Goal: Task Accomplishment & Management: Complete application form

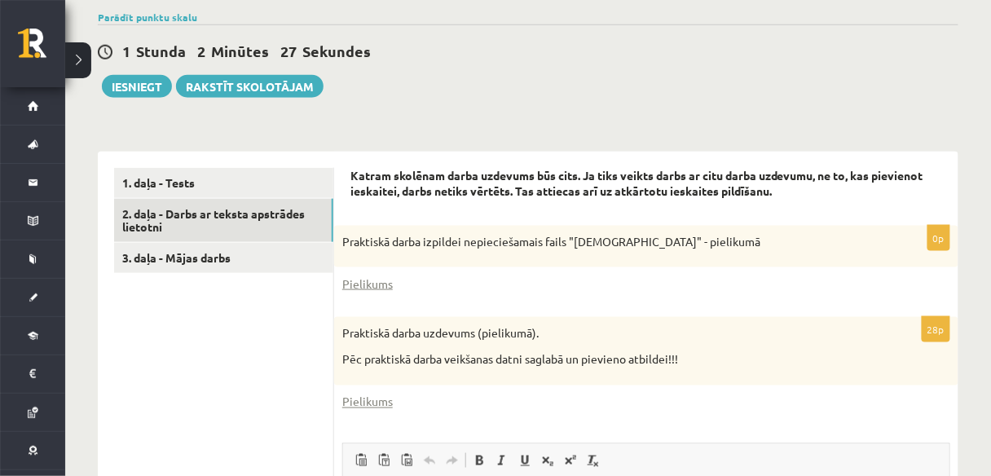
scroll to position [468, 0]
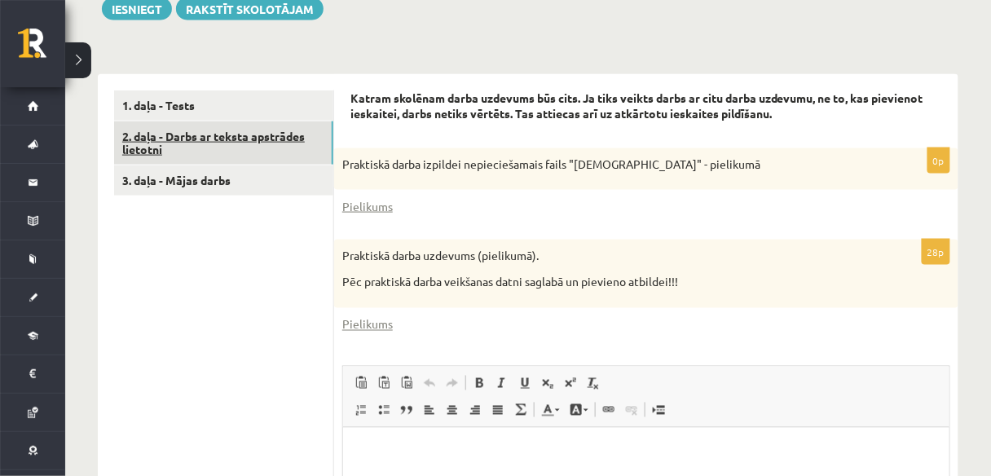
click at [180, 121] on link "2. daļa - Darbs ar teksta apstrādes lietotni" at bounding box center [223, 143] width 219 height 44
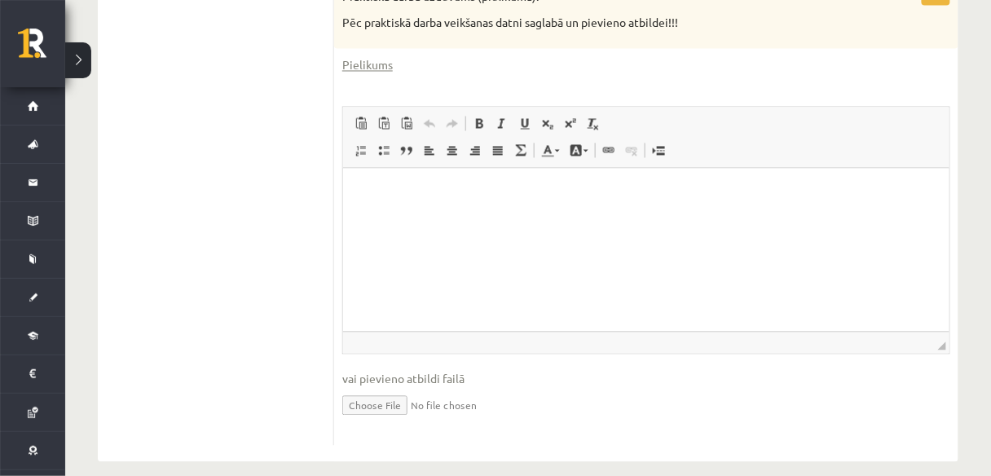
scroll to position [728, 0]
click at [381, 389] on input "file" at bounding box center [646, 402] width 608 height 33
type input "**********"
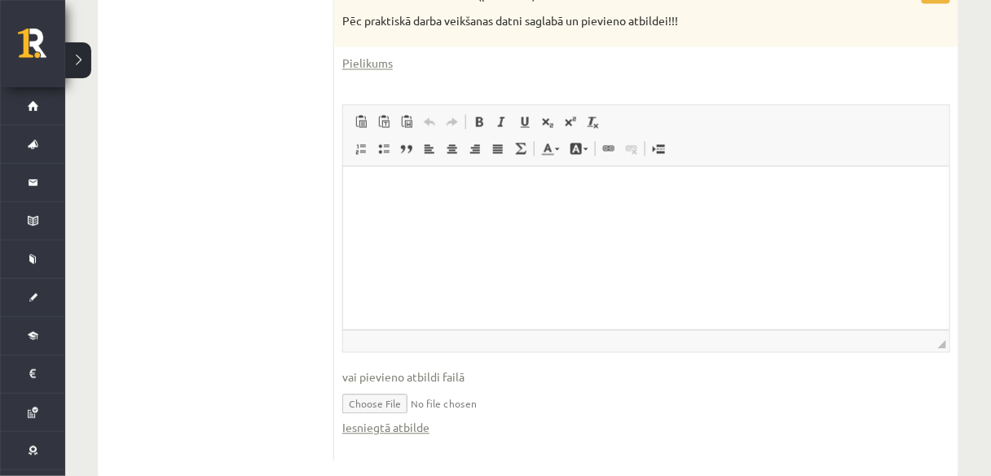
click at [468, 386] on input "file" at bounding box center [646, 402] width 608 height 33
click at [481, 386] on input "file" at bounding box center [646, 402] width 608 height 33
click at [416, 387] on input "file" at bounding box center [646, 402] width 608 height 33
click at [386, 386] on input "file" at bounding box center [646, 402] width 608 height 33
click at [415, 386] on input "file" at bounding box center [646, 402] width 608 height 33
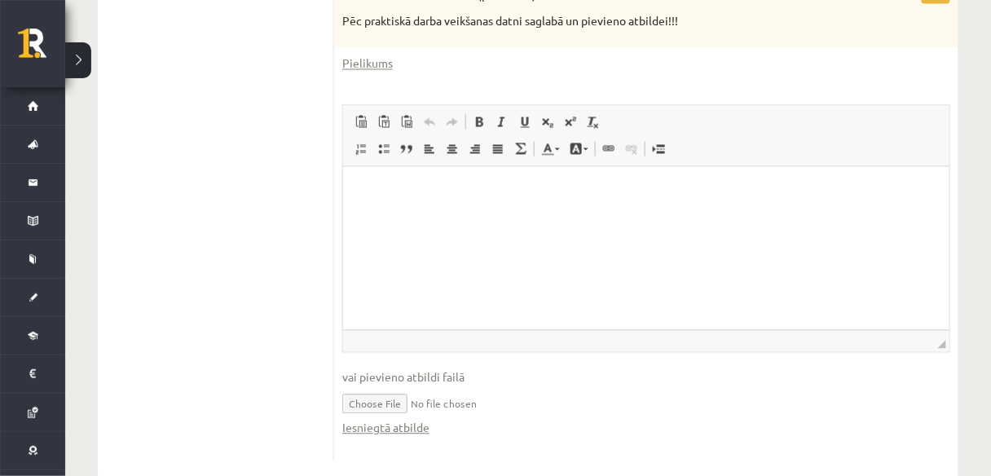
click at [178, 108] on ul "1. daļa - Tests 2. daļa - Darbs ar teksta apstrādes lietotni 3. daļa - Mājas da…" at bounding box center [224, 145] width 220 height 631
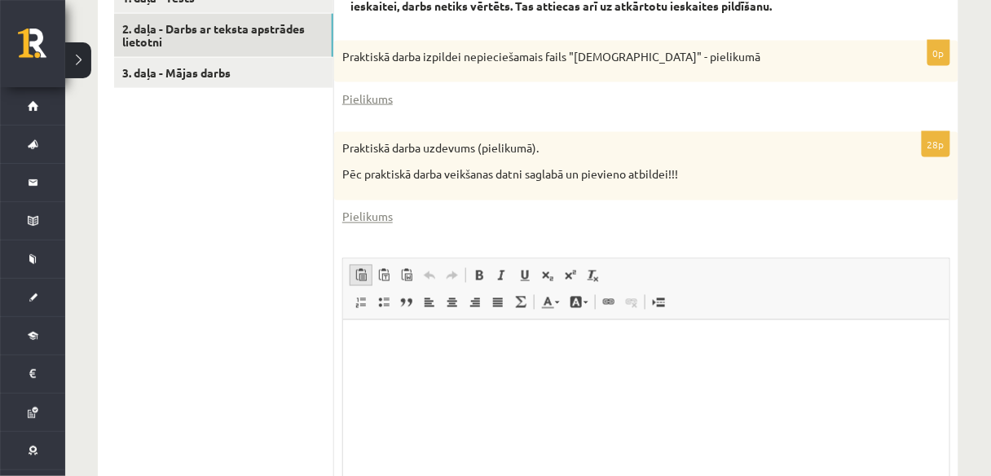
scroll to position [598, 0]
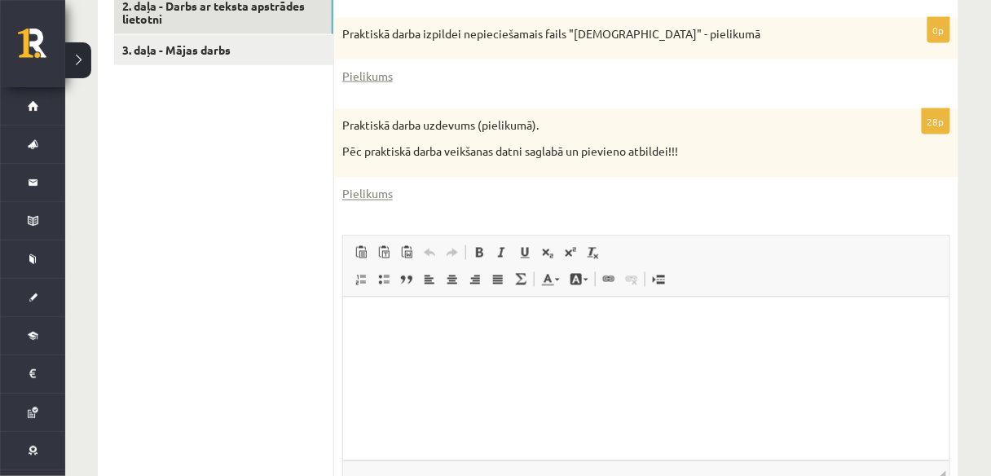
click at [425, 330] on html at bounding box center [645, 322] width 606 height 50
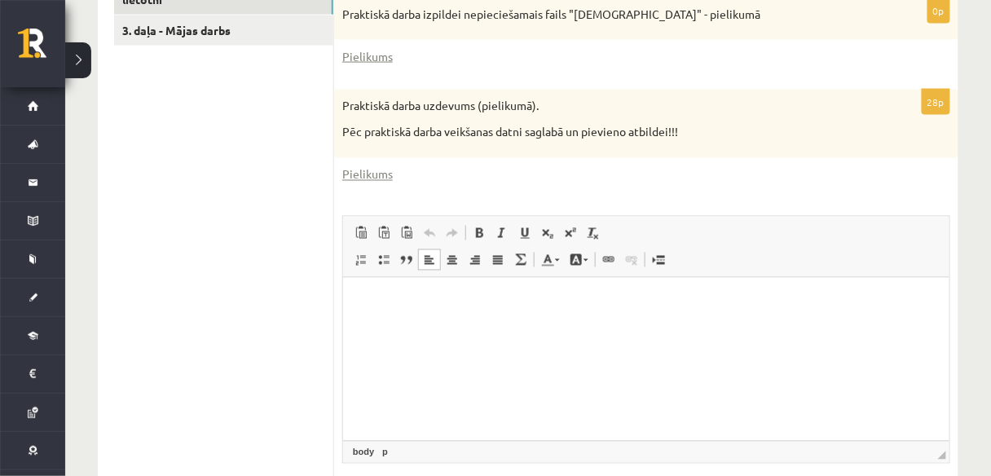
scroll to position [745, 0]
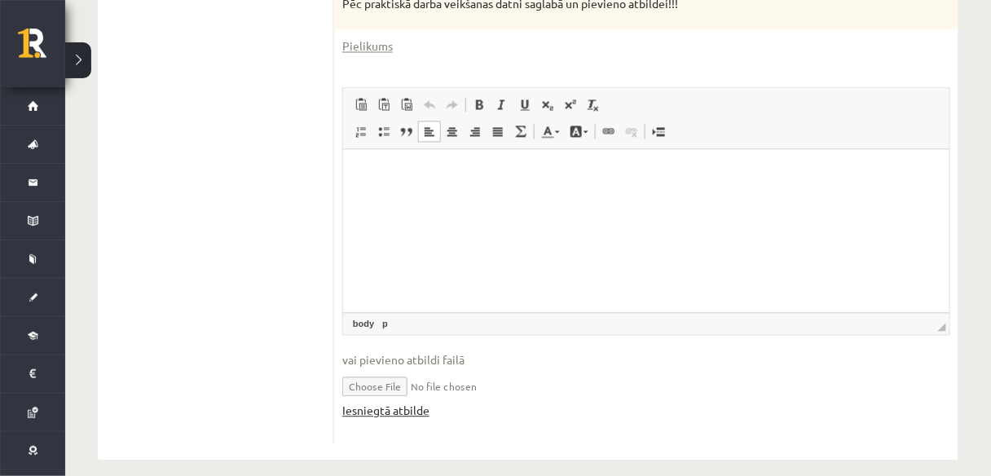
click at [381, 402] on link "Iesniegtā atbilde" at bounding box center [385, 410] width 87 height 17
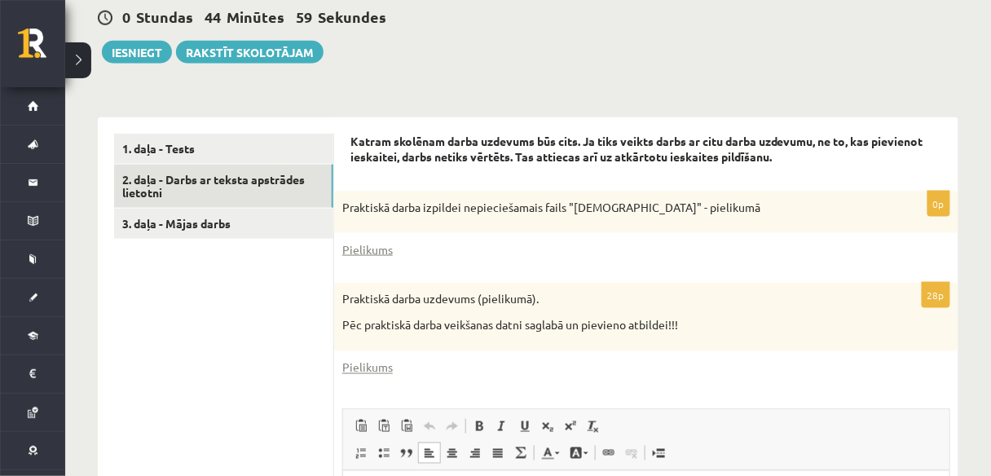
scroll to position [420, 0]
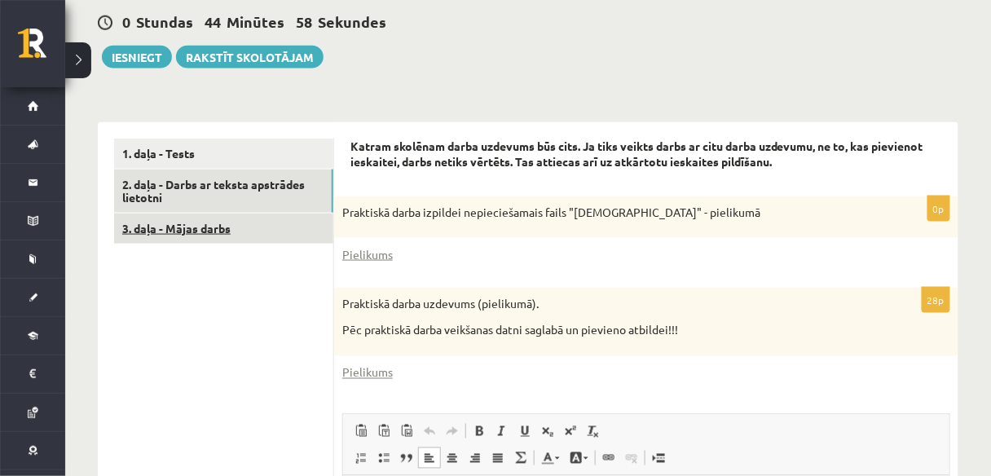
click at [205, 213] on link "3. daļa - Mājas darbs" at bounding box center [223, 228] width 219 height 30
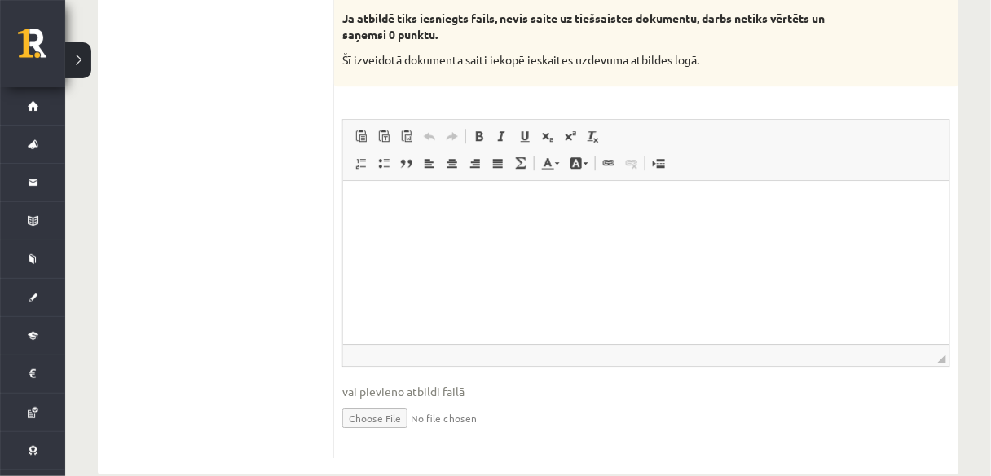
scroll to position [1087, 0]
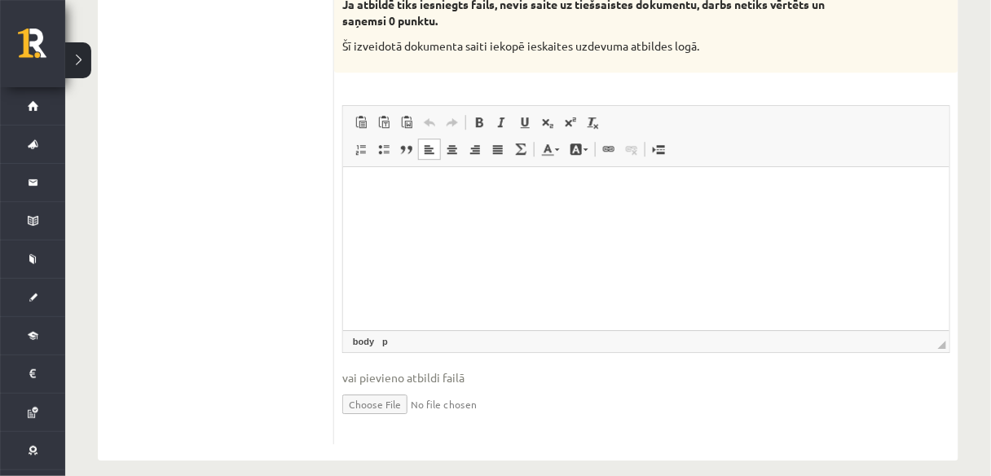
drag, startPoint x: 371, startPoint y: 200, endPoint x: 355, endPoint y: 194, distance: 17.5
drag, startPoint x: 13, startPoint y: 28, endPoint x: 335, endPoint y: 258, distance: 395.9
click at [368, 386] on input "file" at bounding box center [646, 402] width 608 height 33
drag, startPoint x: 395, startPoint y: 350, endPoint x: 403, endPoint y: 358, distance: 11.0
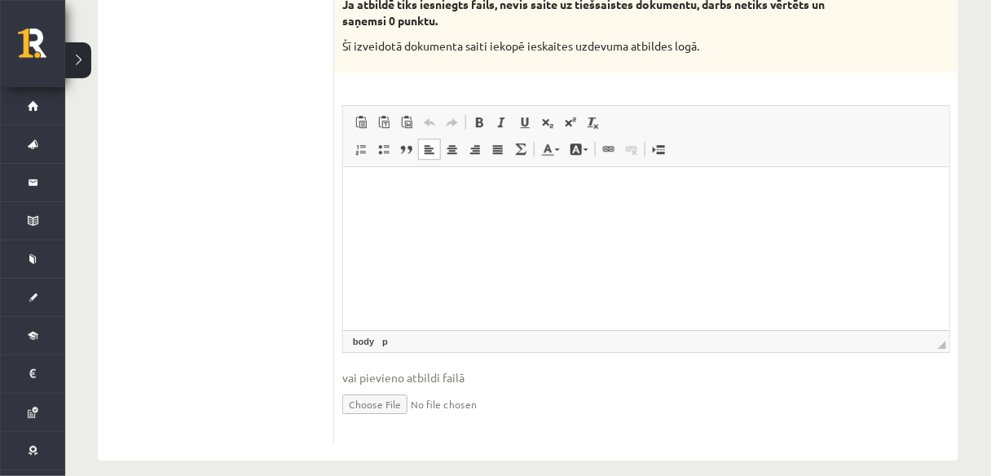
click at [396, 369] on span "vai pievieno atbildi failā" at bounding box center [646, 377] width 608 height 17
click at [423, 369] on span "vai pievieno atbildi failā" at bounding box center [646, 377] width 608 height 17
click at [427, 369] on span "vai pievieno atbildi failā" at bounding box center [646, 377] width 608 height 17
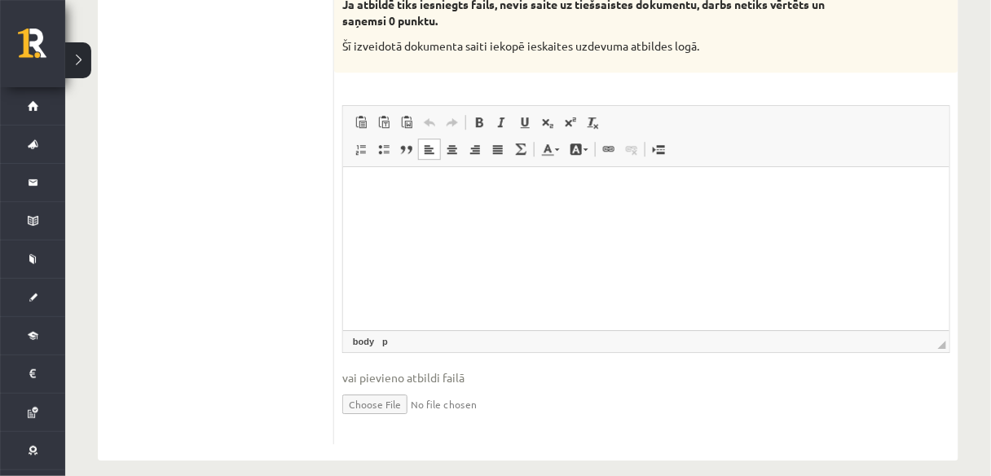
click at [351, 369] on span "vai pievieno atbildi failā" at bounding box center [646, 377] width 608 height 17
click at [409, 369] on span "vai pievieno atbildi failā" at bounding box center [646, 377] width 608 height 17
click at [408, 369] on span "vai pievieno atbildi failā" at bounding box center [646, 377] width 608 height 17
click at [409, 369] on span "vai pievieno atbildi failā" at bounding box center [646, 377] width 608 height 17
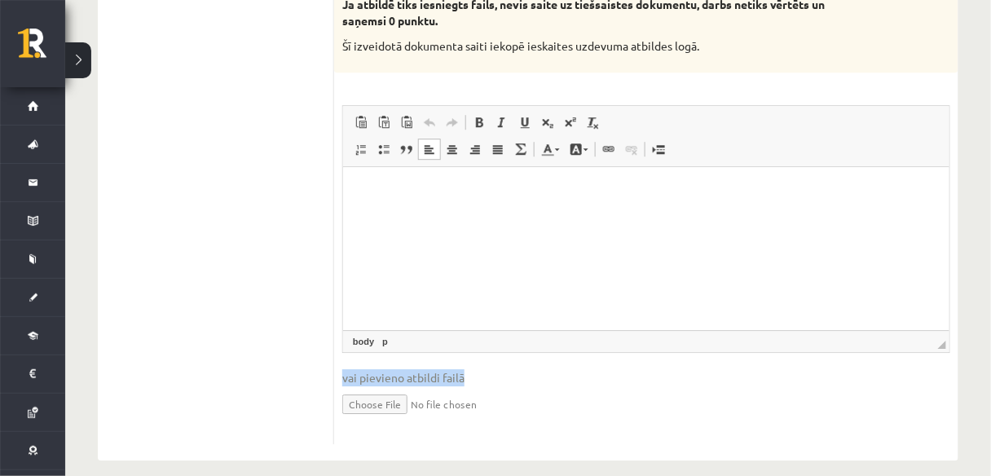
click at [409, 369] on span "vai pievieno atbildi failā" at bounding box center [646, 377] width 608 height 17
click at [429, 350] on fieldset "Rich Text Editor, wiswyg-editor-user-answer-47024872574200 Redaktora rīkjoslas …" at bounding box center [646, 270] width 608 height 331
drag, startPoint x: 429, startPoint y: 350, endPoint x: 444, endPoint y: 359, distance: 17.9
click at [432, 350] on fieldset "Rich Text Editor, wiswyg-editor-user-answer-47024872574200 Redaktora rīkjoslas …" at bounding box center [646, 270] width 608 height 331
click at [446, 369] on span "vai pievieno atbildi failā" at bounding box center [646, 377] width 608 height 17
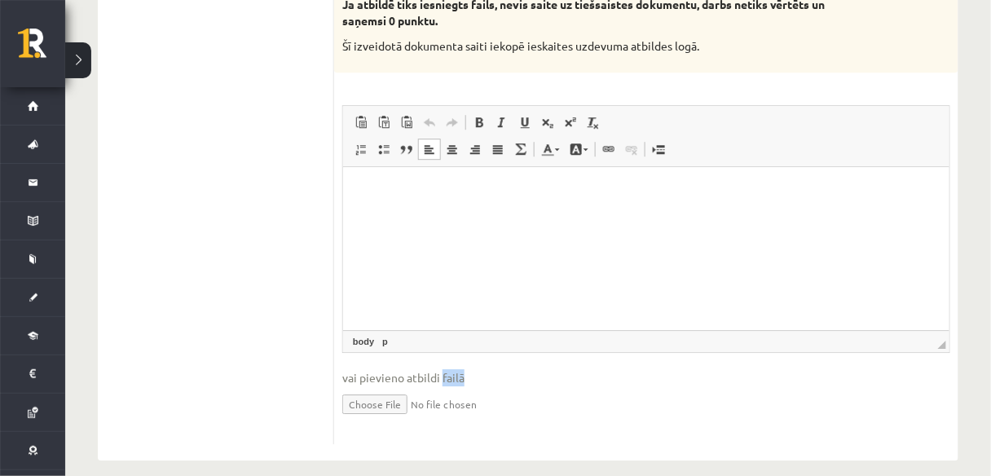
click at [446, 369] on span "vai pievieno atbildi failā" at bounding box center [646, 377] width 608 height 17
click at [437, 369] on span "vai pievieno atbildi failā" at bounding box center [646, 377] width 608 height 17
click at [345, 369] on span "vai pievieno atbildi failā" at bounding box center [646, 377] width 608 height 17
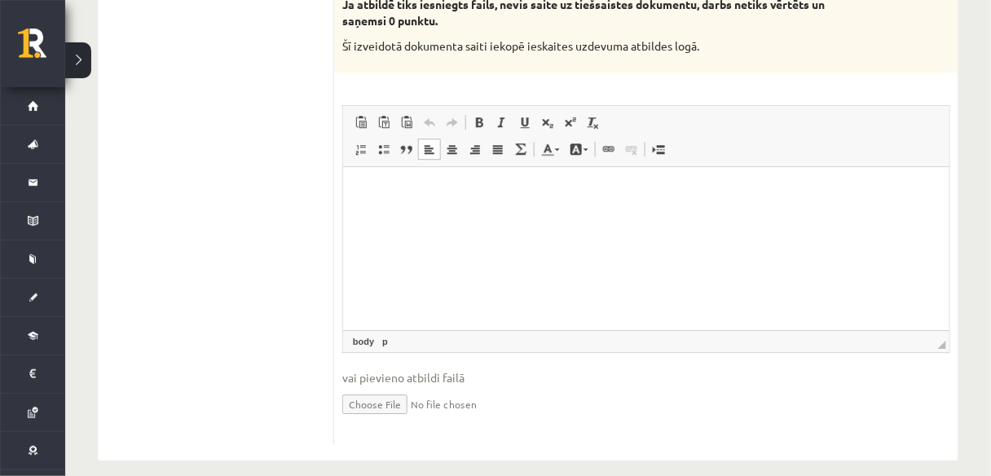
click at [345, 369] on span "vai pievieno atbildi failā" at bounding box center [646, 377] width 608 height 17
click at [350, 369] on span "vai pievieno atbildi failā" at bounding box center [646, 377] width 608 height 17
click at [433, 143] on span at bounding box center [429, 149] width 13 height 13
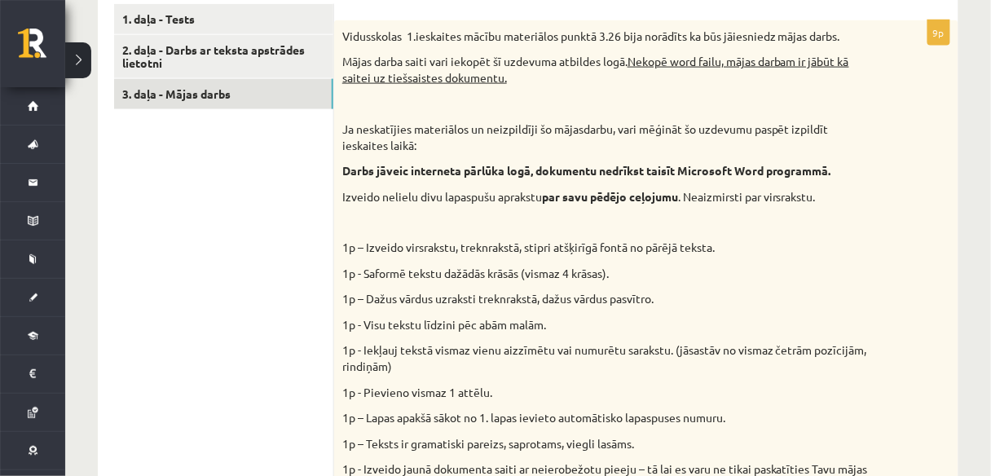
scroll to position [565, 0]
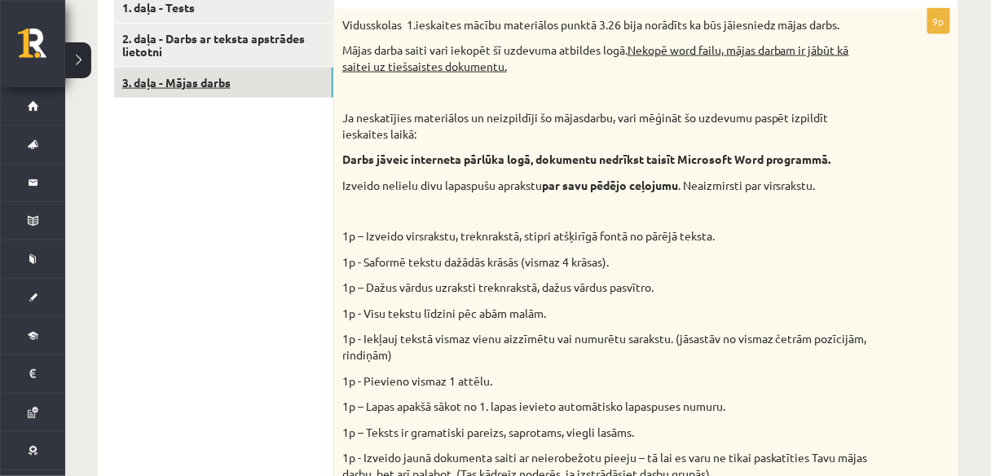
click at [202, 72] on link "3. daļa - Mājas darbs" at bounding box center [223, 83] width 219 height 30
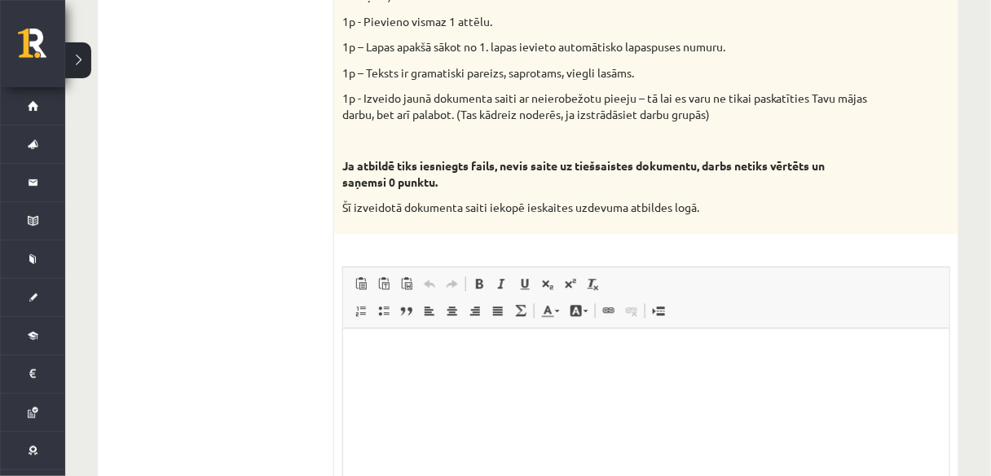
scroll to position [0, 0]
click at [354, 242] on div "9p Vidusskolas 1.ieskaites mācību materiālos punktā 3.26 bija norādīts ka būs j…" at bounding box center [646, 127] width 624 height 956
click at [370, 338] on html at bounding box center [645, 352] width 606 height 50
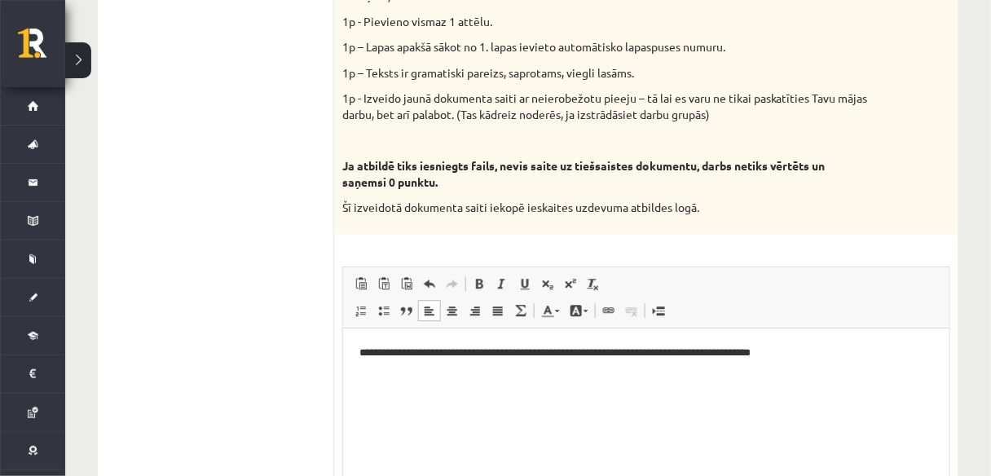
click at [432, 377] on html "**********" at bounding box center [645, 352] width 606 height 50
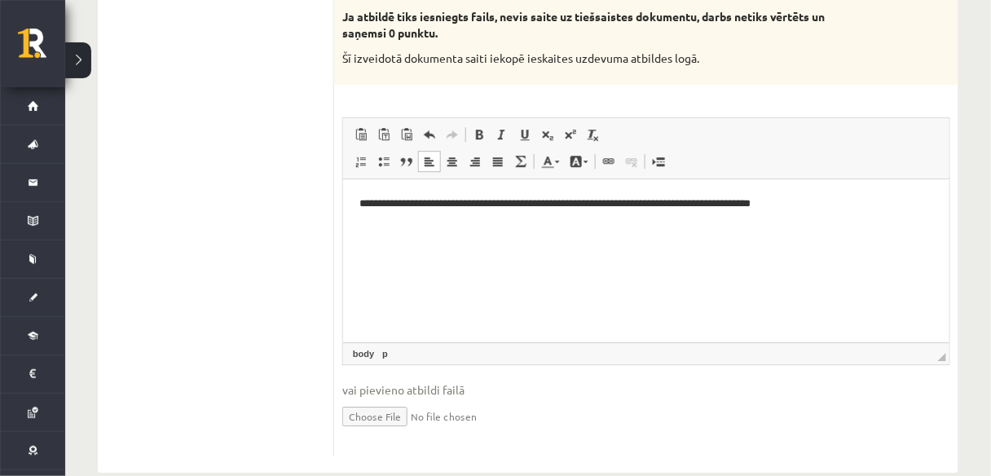
scroll to position [1087, 0]
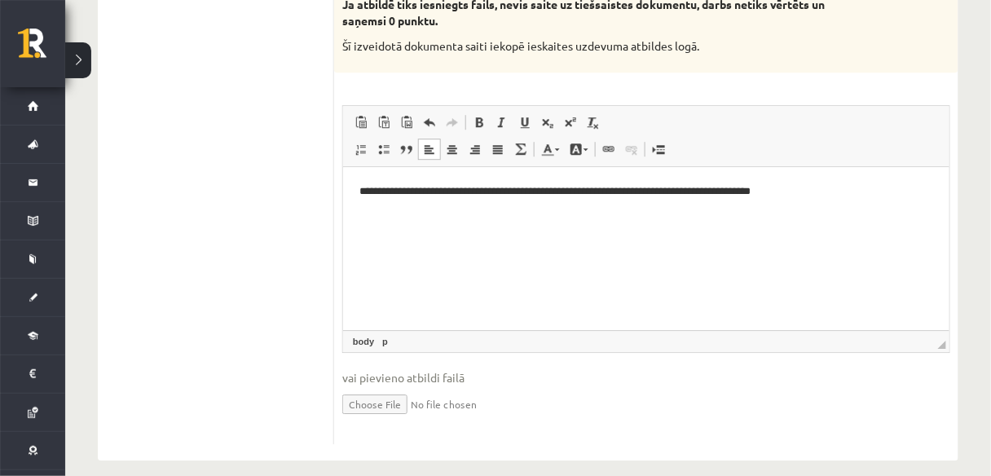
click at [427, 369] on span "vai pievieno atbildi failā" at bounding box center [646, 377] width 608 height 17
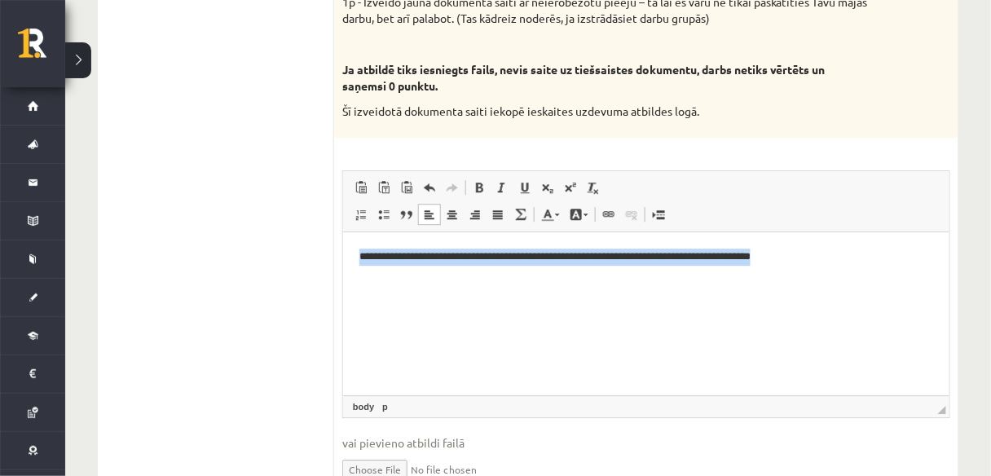
drag, startPoint x: 356, startPoint y: 255, endPoint x: 969, endPoint y: 261, distance: 612.7
click at [948, 261] on html "**********" at bounding box center [645, 256] width 606 height 50
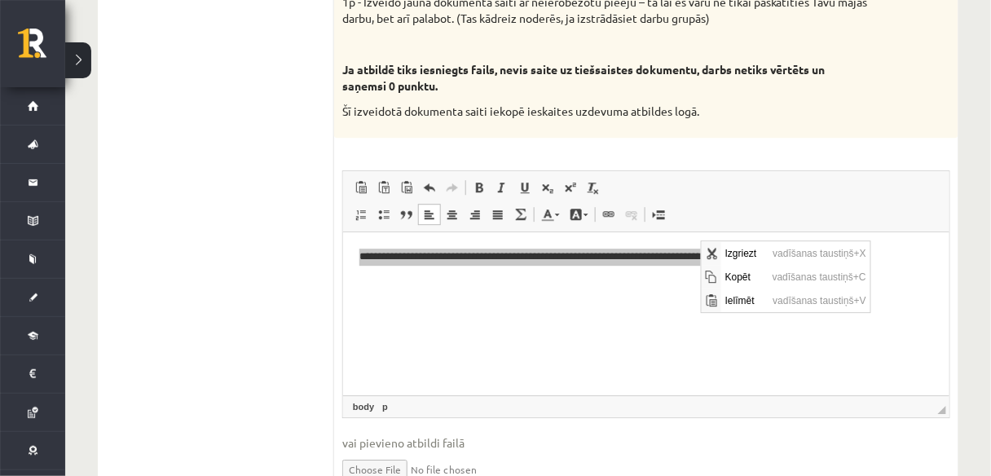
scroll to position [0, 0]
click at [758, 277] on span "Kopēt" at bounding box center [743, 276] width 47 height 24
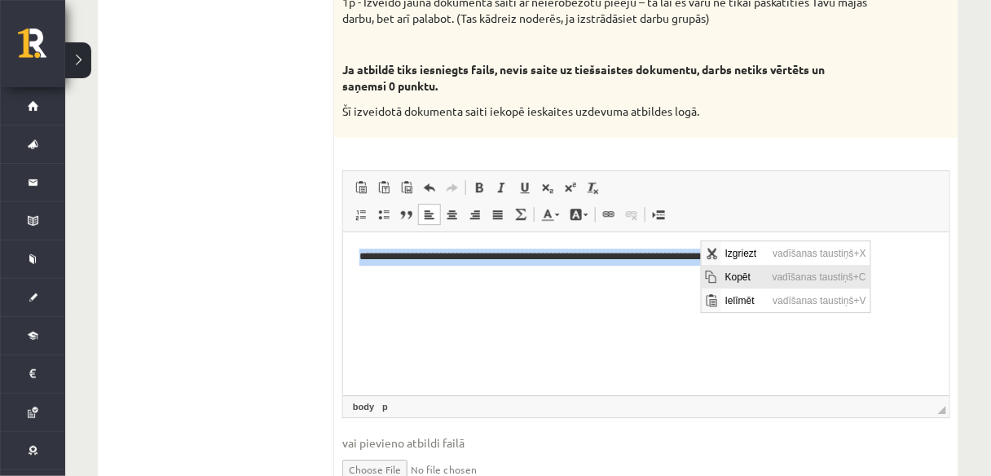
copy p "**********"
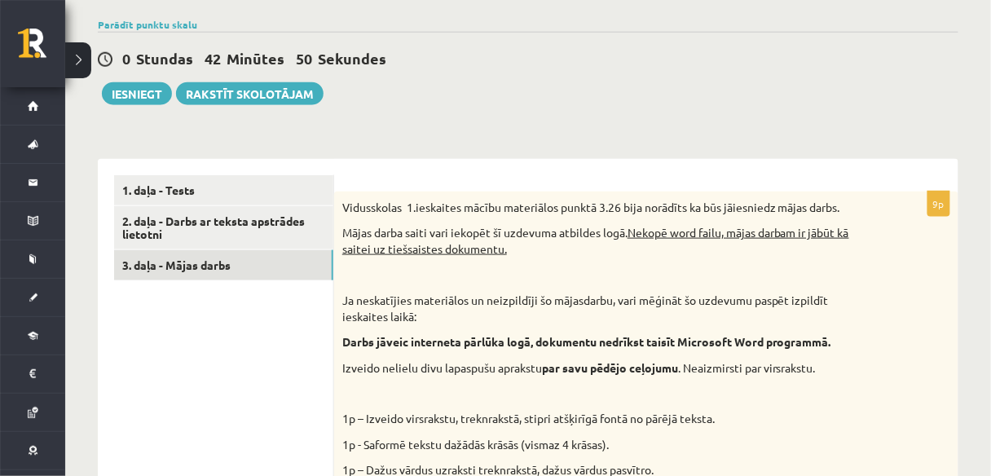
scroll to position [305, 0]
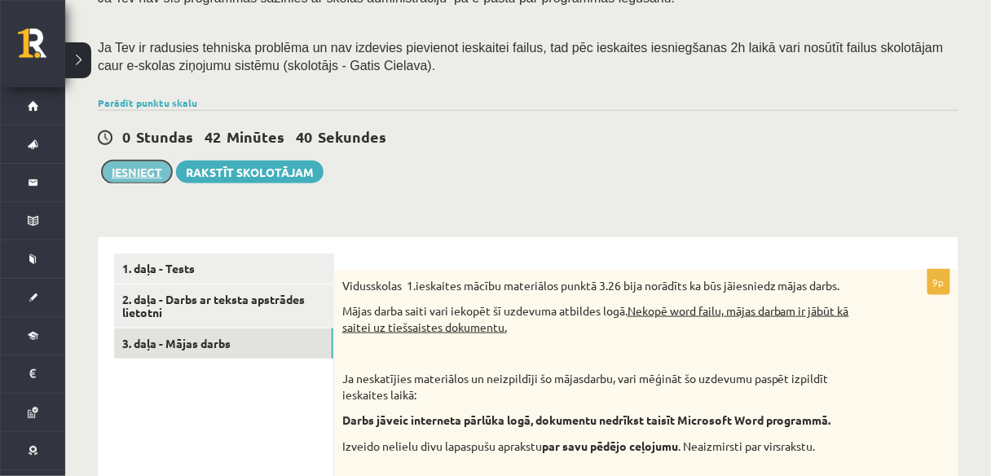
click at [147, 160] on button "Iesniegt" at bounding box center [137, 171] width 70 height 23
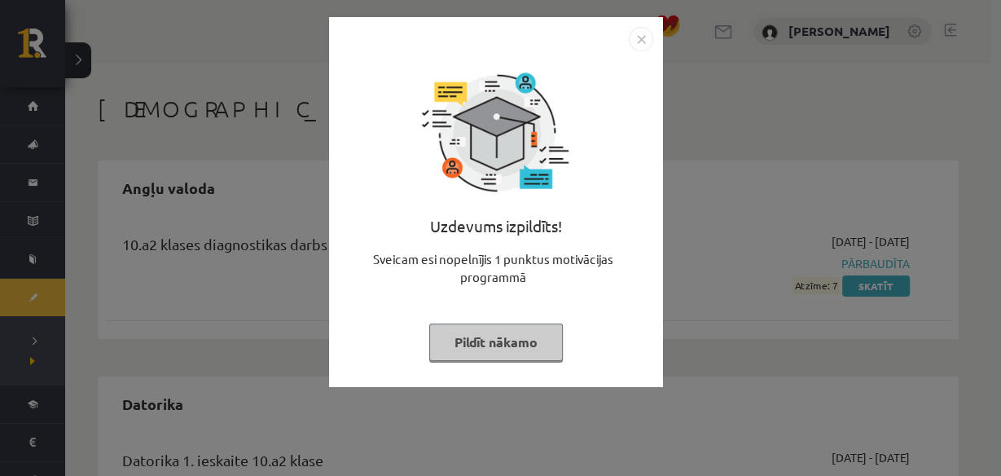
click at [640, 36] on img "Close" at bounding box center [641, 39] width 24 height 24
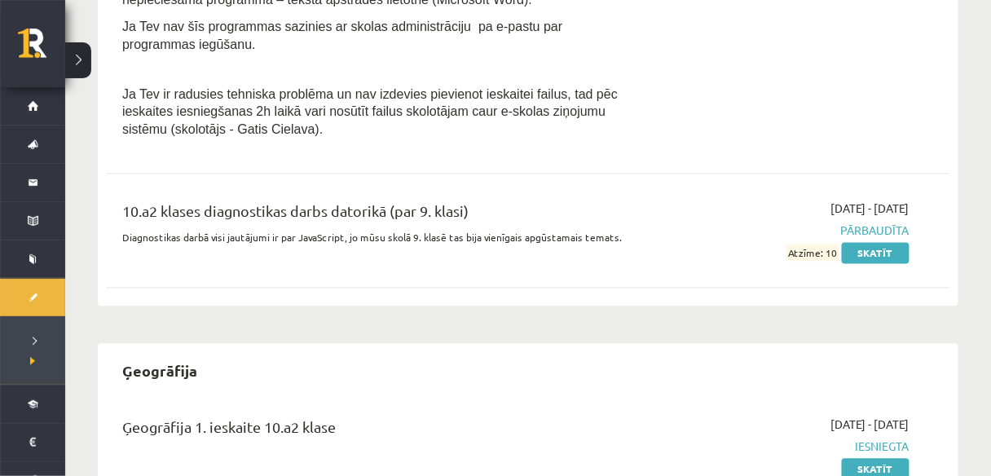
scroll to position [807, 0]
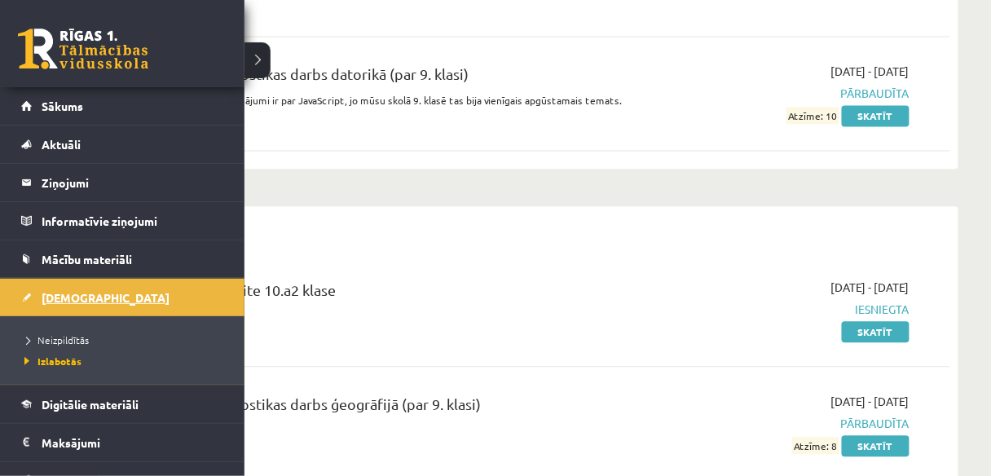
click at [55, 300] on span "[DEMOGRAPHIC_DATA]" at bounding box center [106, 297] width 128 height 15
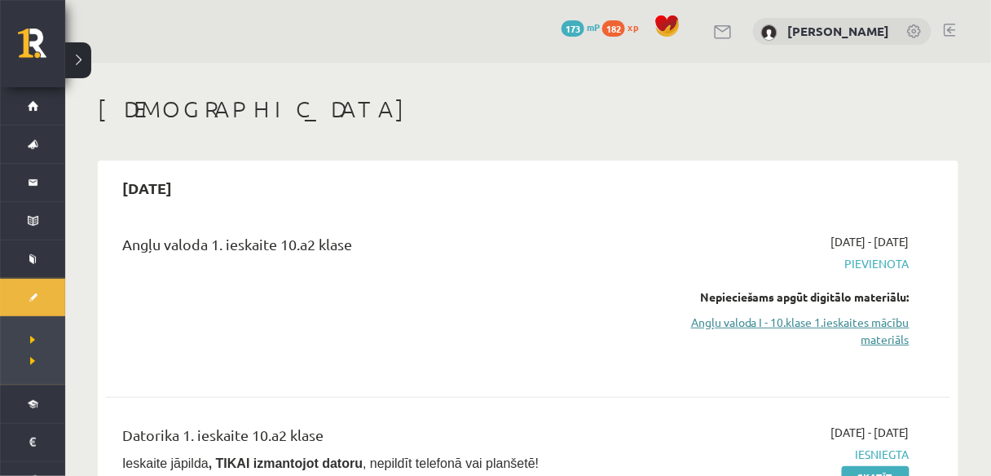
click at [898, 336] on link "Angļu valoda I - 10.klase 1.ieskaites mācību materiāls" at bounding box center [786, 331] width 246 height 34
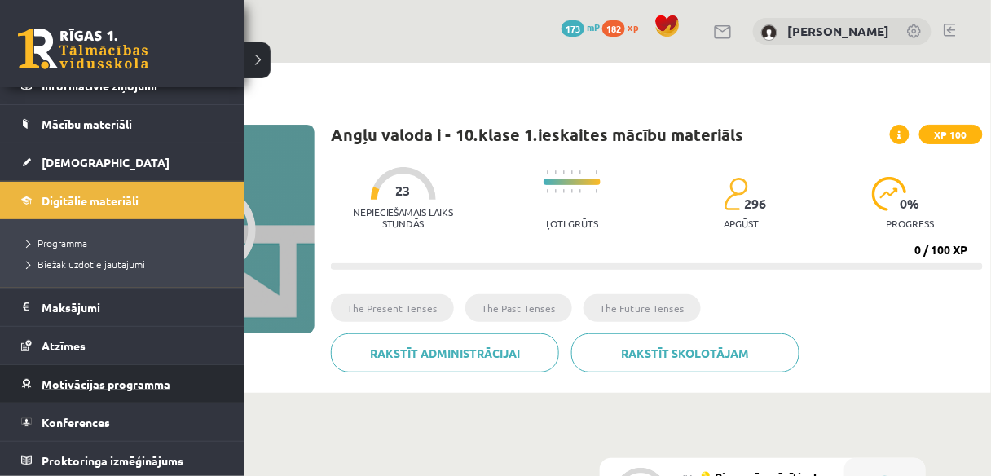
scroll to position [65, 0]
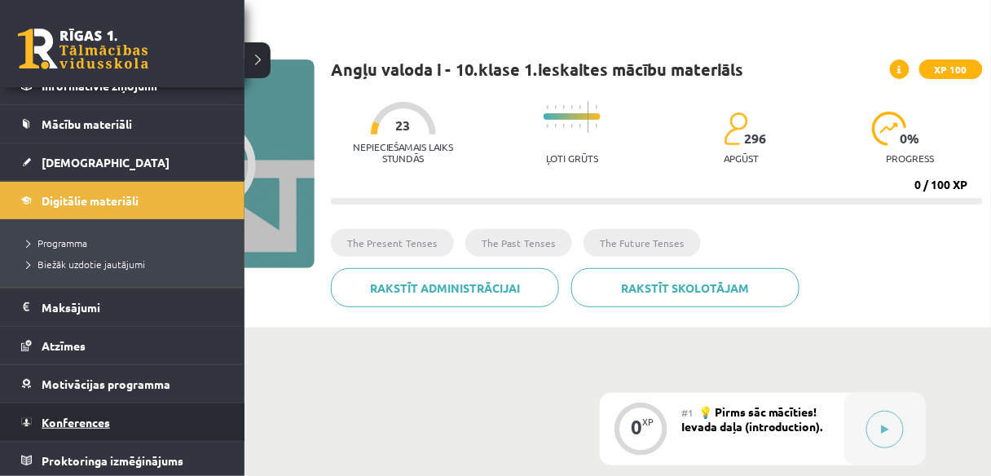
click at [84, 418] on span "Konferences" at bounding box center [76, 422] width 68 height 15
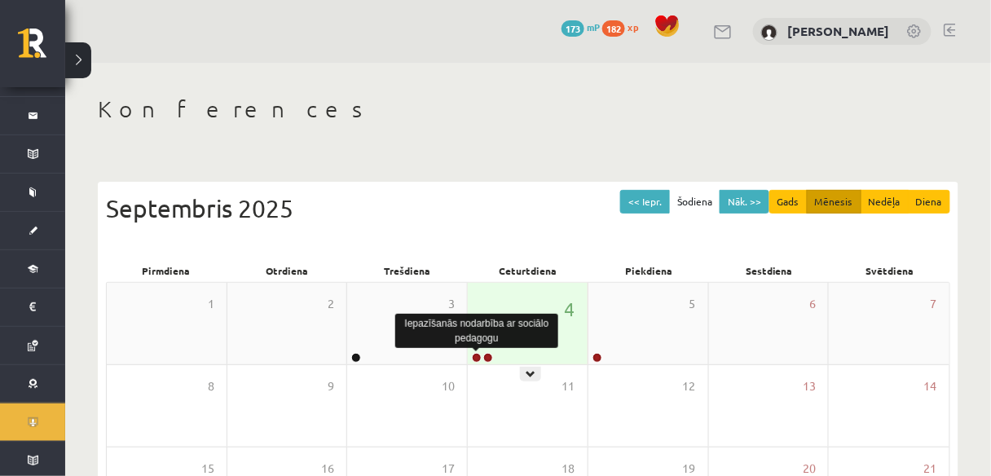
click at [474, 358] on link at bounding box center [477, 358] width 10 height 10
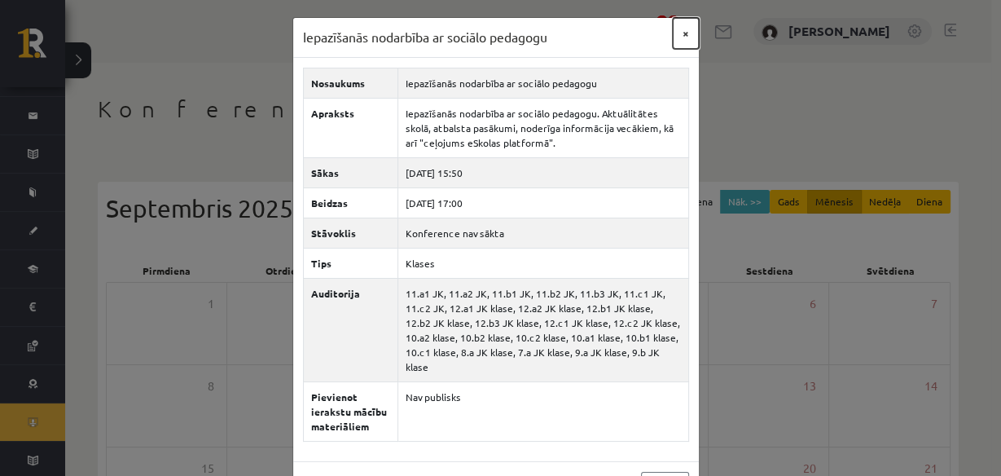
click at [679, 35] on button "×" at bounding box center [686, 33] width 26 height 31
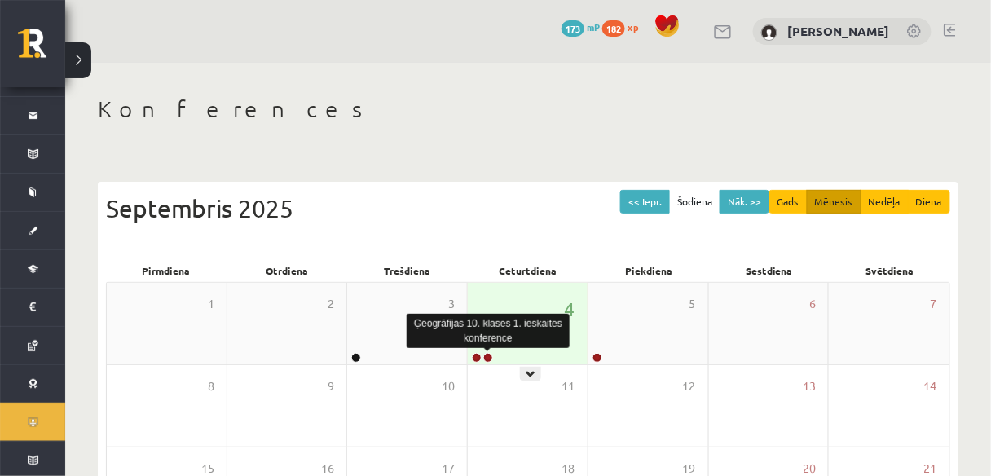
click at [489, 359] on link at bounding box center [488, 358] width 10 height 10
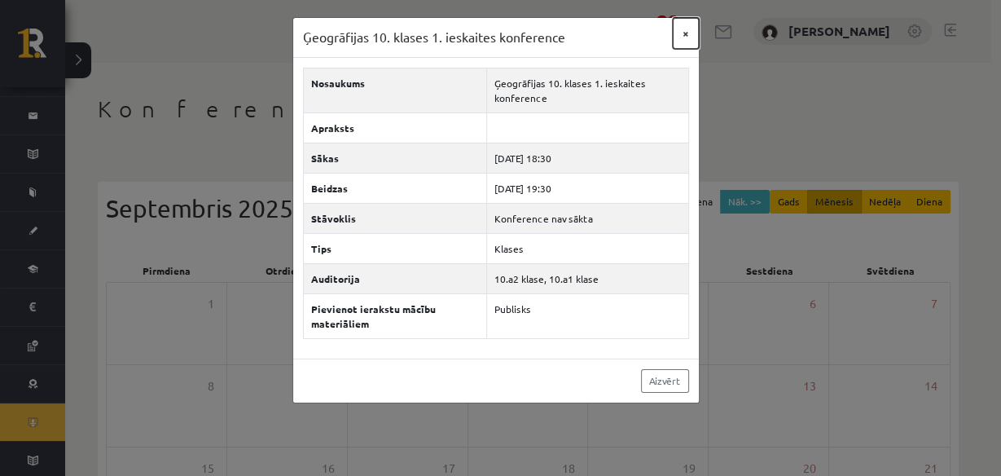
click at [697, 37] on button "×" at bounding box center [686, 33] width 26 height 31
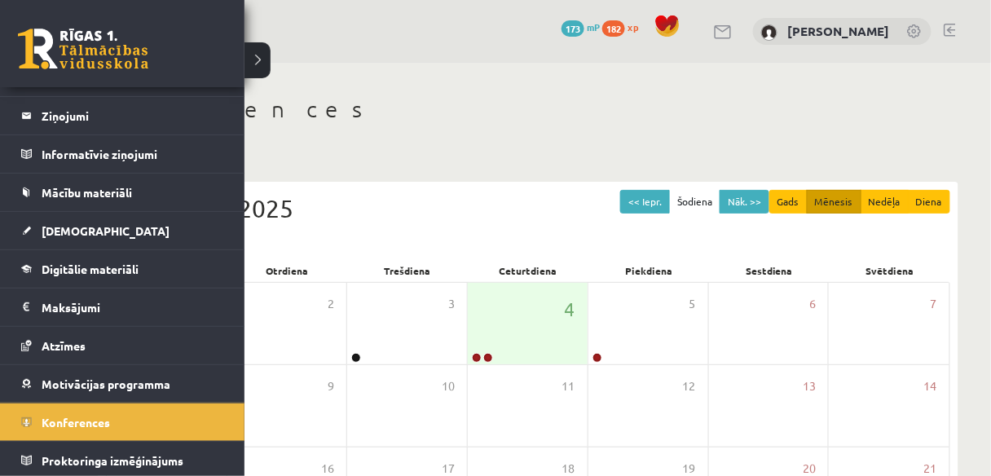
click at [81, 59] on link at bounding box center [83, 49] width 130 height 41
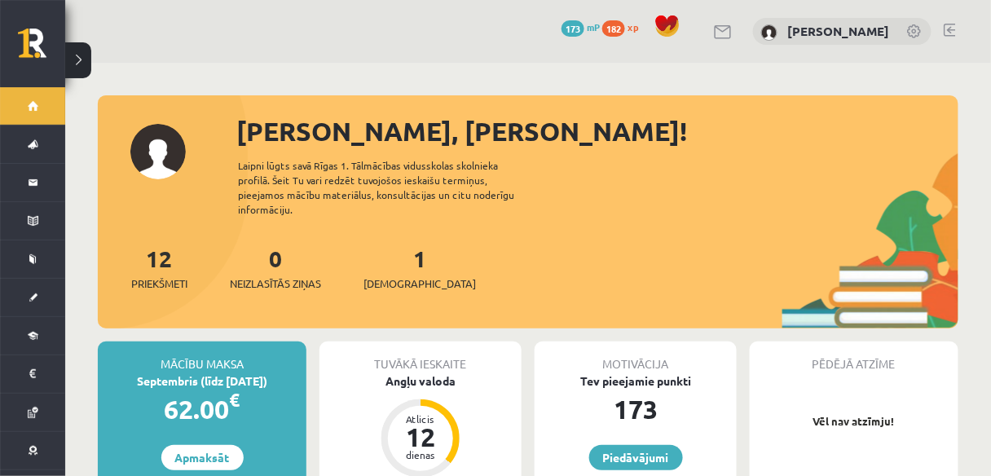
click at [912, 22] on div "[PERSON_NAME]" at bounding box center [842, 32] width 178 height 28
click at [918, 31] on link at bounding box center [915, 32] width 16 height 16
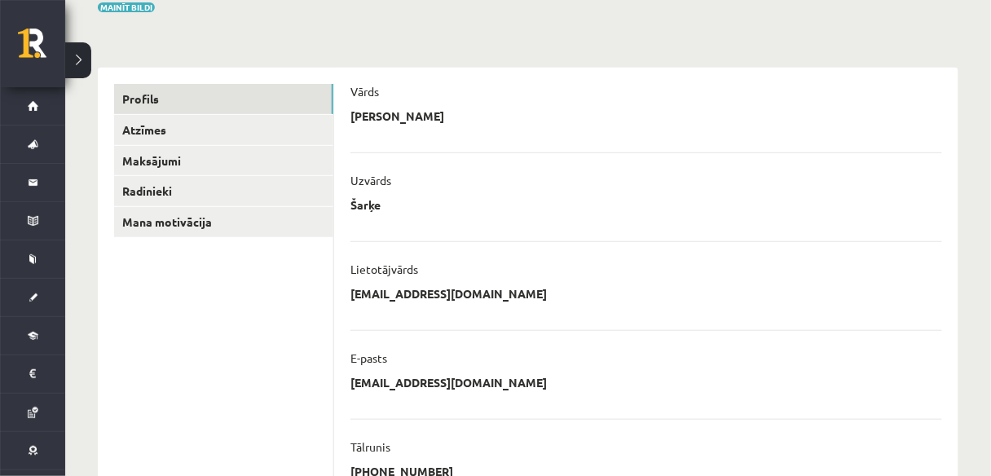
scroll to position [113, 0]
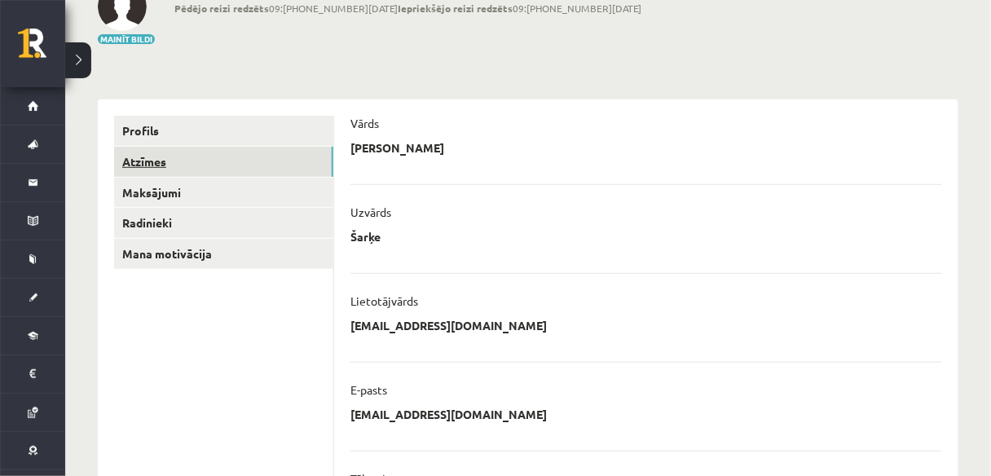
click at [210, 172] on link "Atzīmes" at bounding box center [223, 162] width 219 height 30
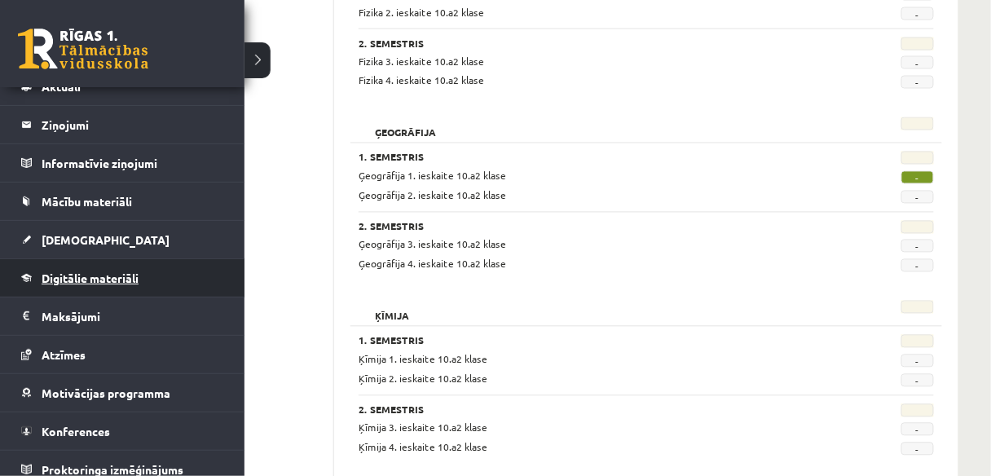
scroll to position [65, 0]
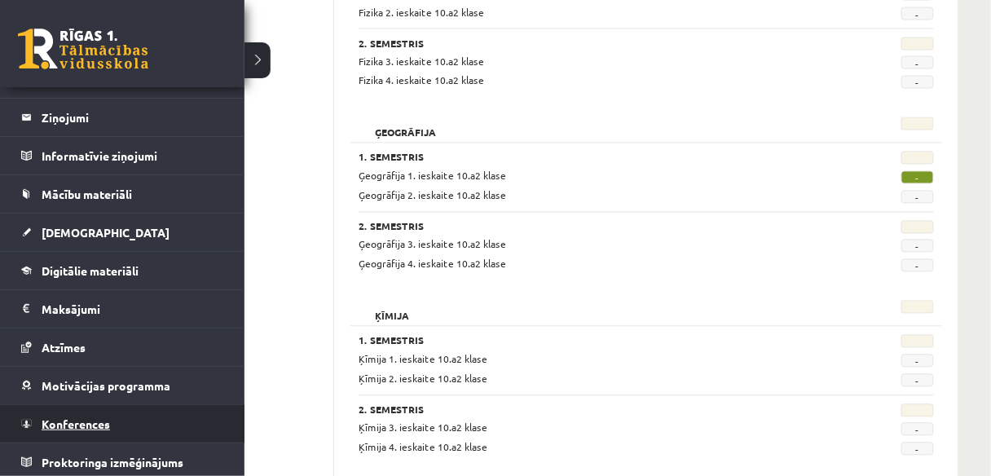
click at [59, 424] on span "Konferences" at bounding box center [76, 423] width 68 height 15
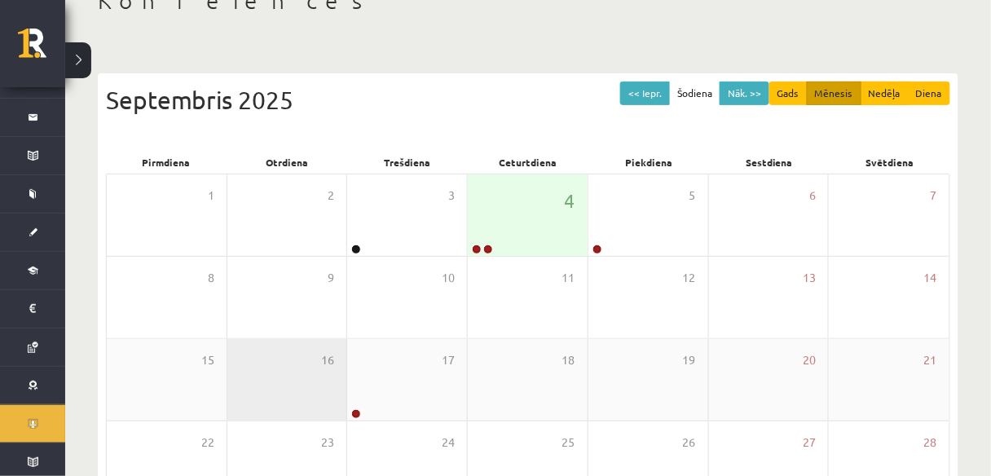
scroll to position [105, 0]
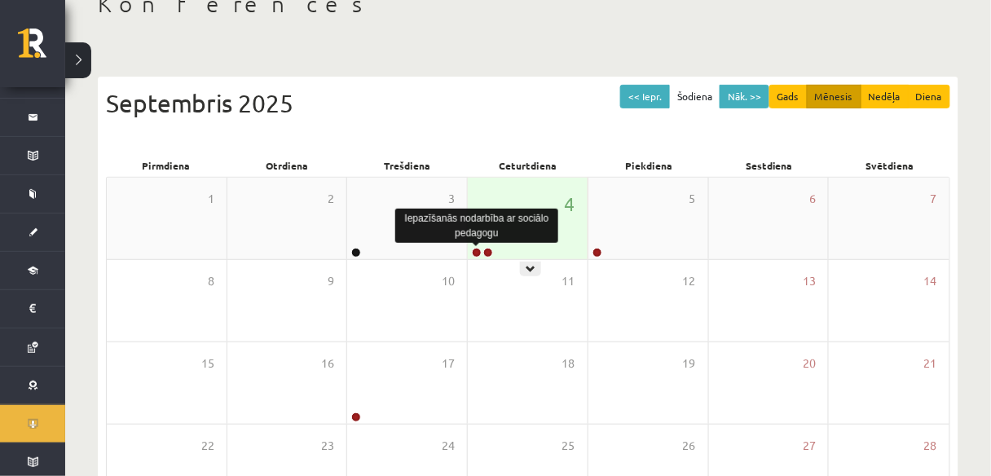
click at [479, 249] on link at bounding box center [477, 253] width 10 height 10
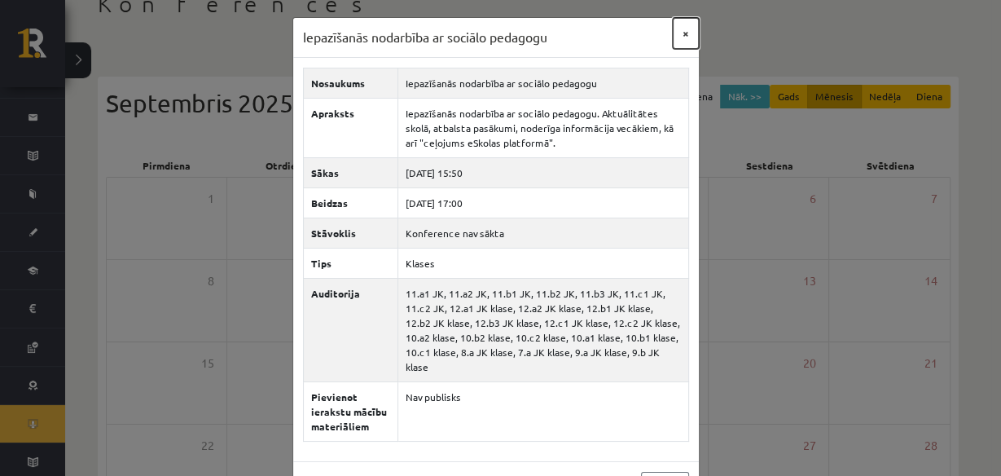
click at [675, 39] on button "×" at bounding box center [686, 33] width 26 height 31
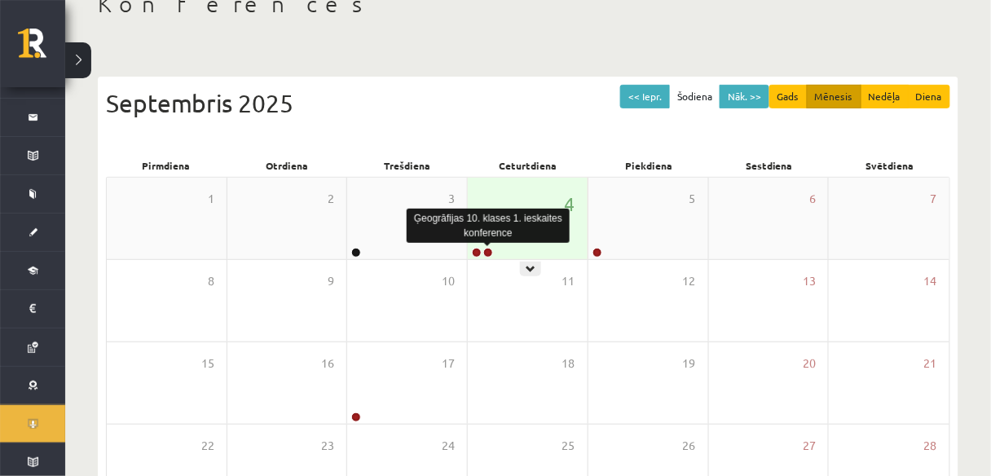
click at [490, 251] on link at bounding box center [488, 253] width 10 height 10
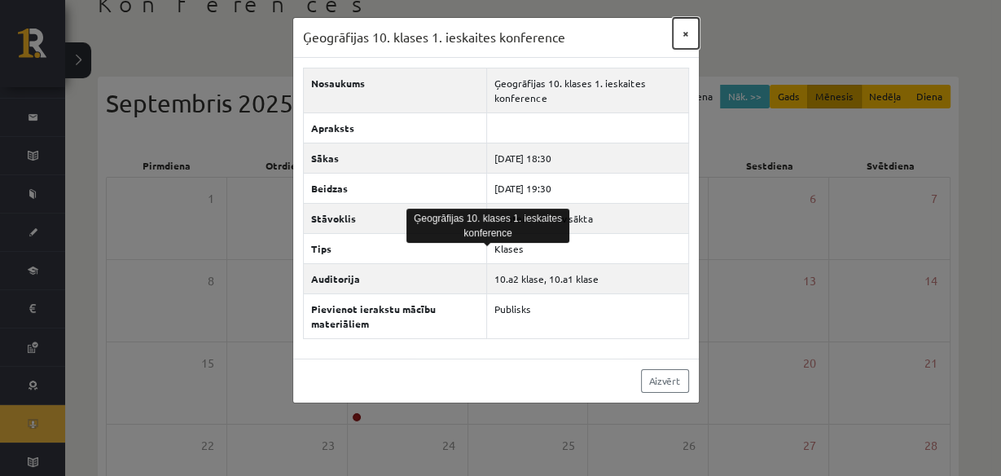
click at [684, 26] on button "×" at bounding box center [686, 33] width 26 height 31
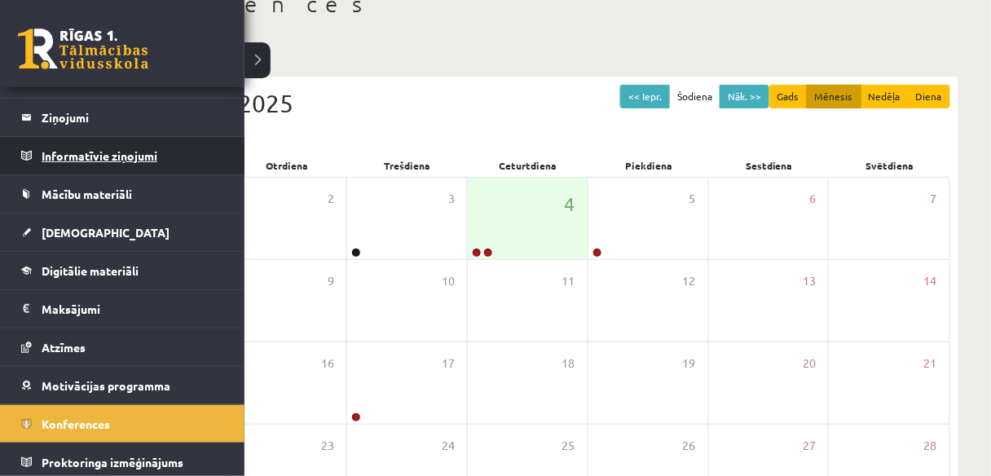
click at [51, 153] on legend "Informatīvie ziņojumi 0" at bounding box center [133, 155] width 182 height 37
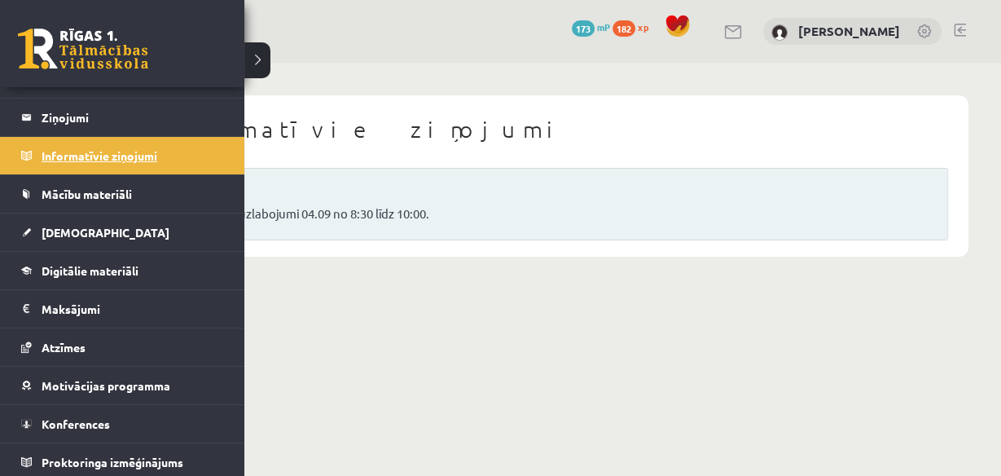
click at [105, 155] on legend "Informatīvie ziņojumi 0" at bounding box center [133, 155] width 182 height 37
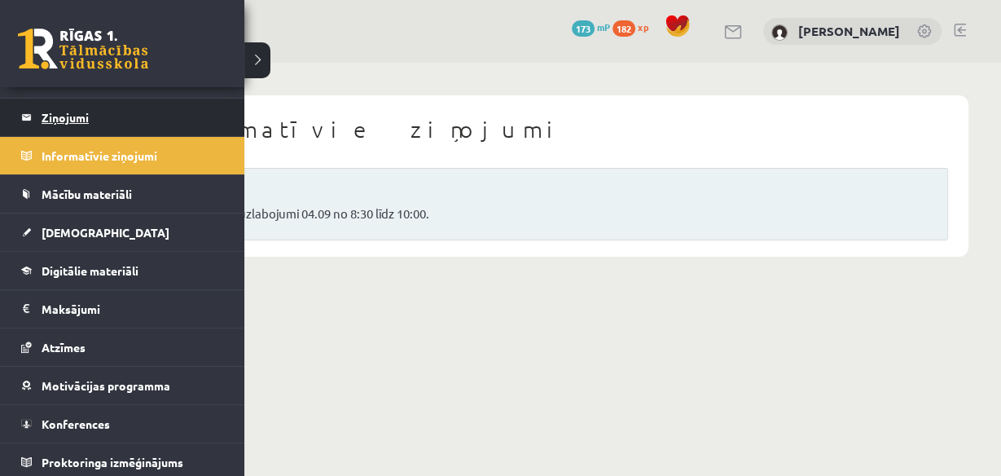
click at [44, 118] on legend "Ziņojumi 0" at bounding box center [133, 117] width 182 height 37
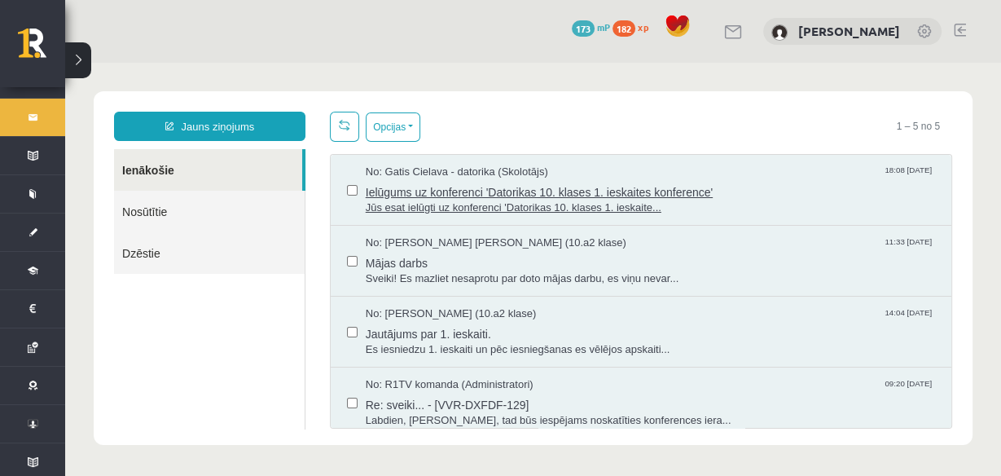
click at [480, 173] on span "No: Gatis Cielava - datorika (Skolotājs)" at bounding box center [457, 172] width 182 height 15
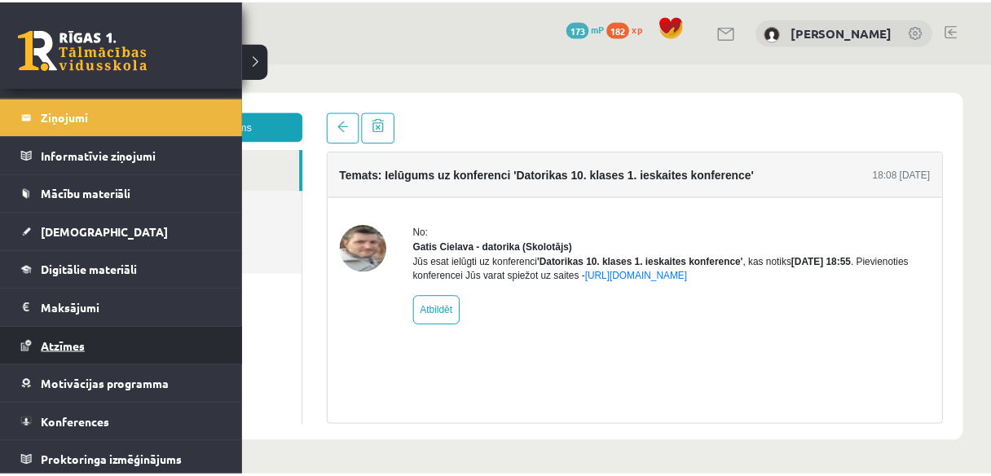
scroll to position [67, 0]
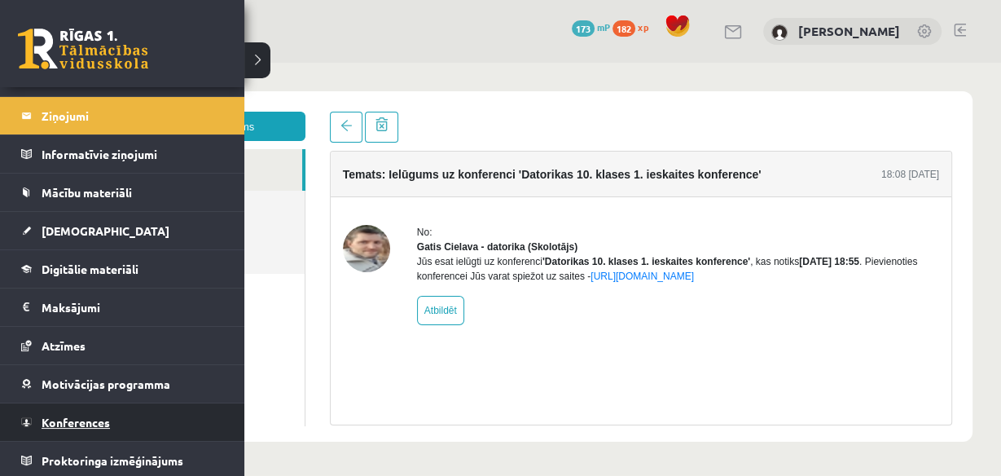
click at [73, 408] on link "Konferences" at bounding box center [122, 421] width 203 height 37
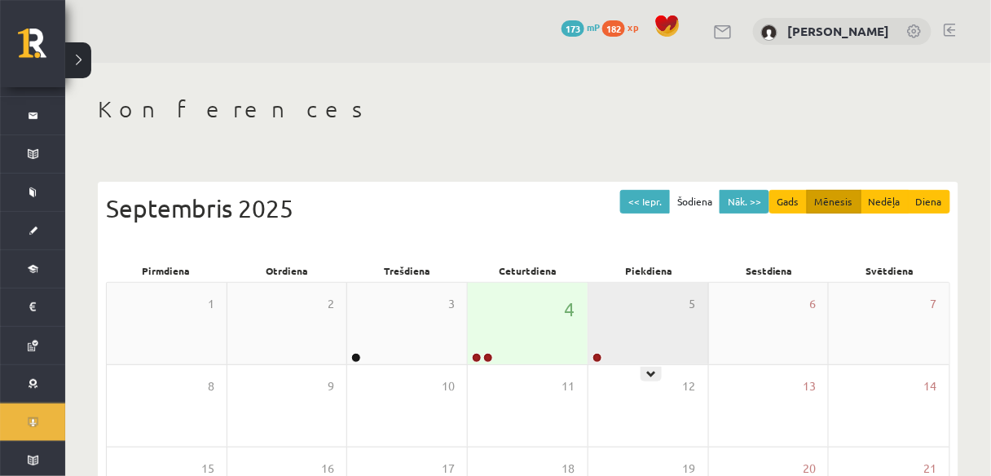
click at [604, 355] on div at bounding box center [595, 358] width 15 height 11
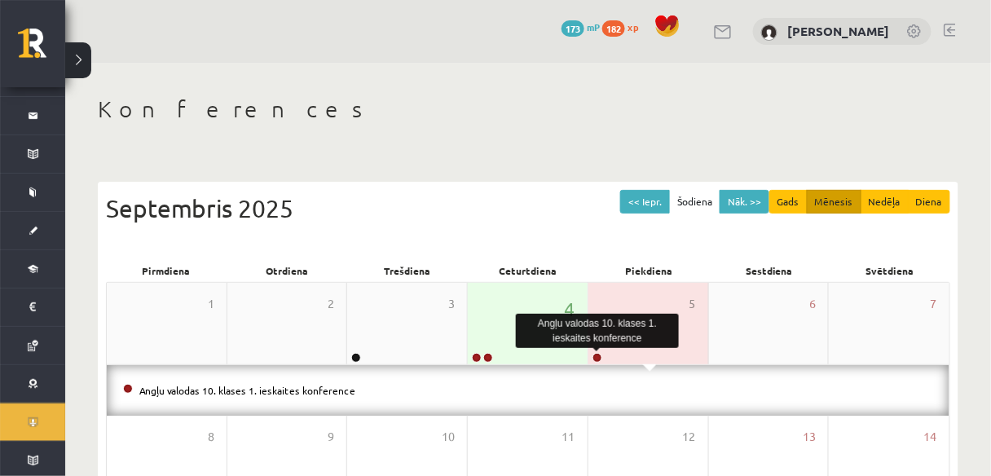
click at [595, 356] on link at bounding box center [597, 358] width 10 height 10
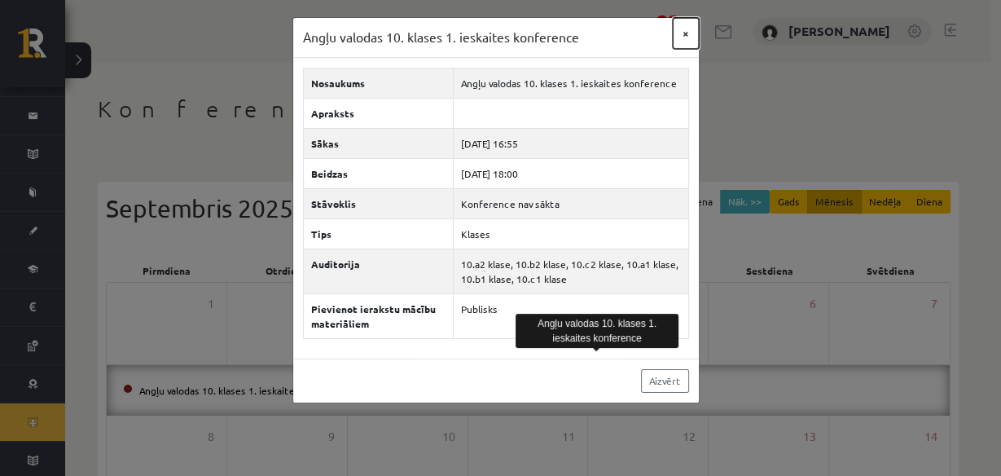
click at [688, 36] on button "×" at bounding box center [686, 33] width 26 height 31
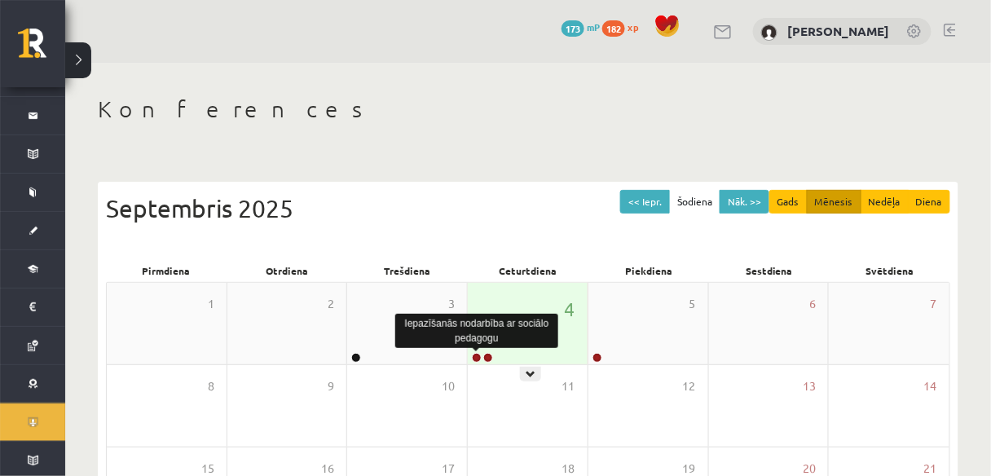
click at [477, 358] on link at bounding box center [477, 358] width 10 height 10
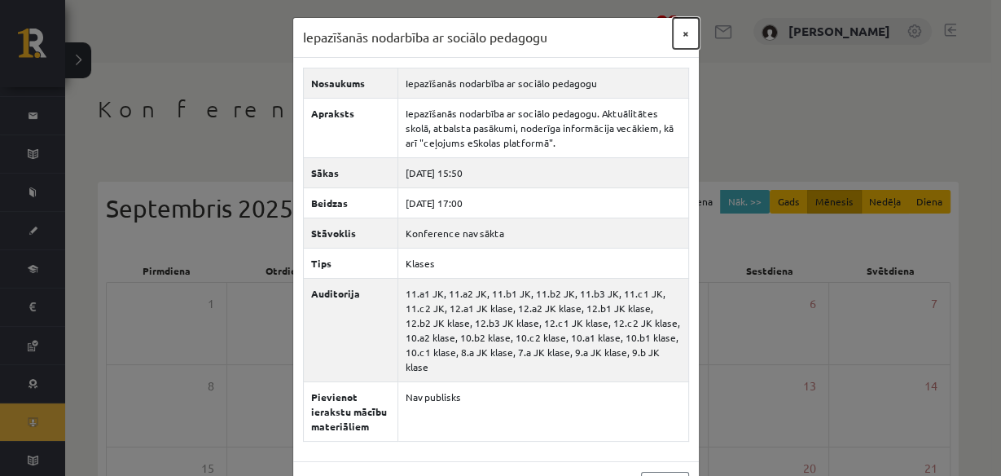
click at [688, 32] on button "×" at bounding box center [686, 33] width 26 height 31
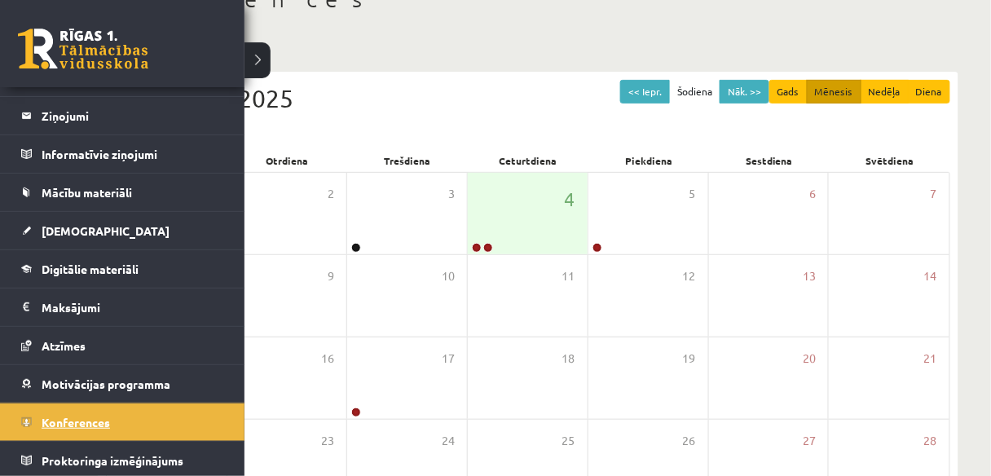
scroll to position [130, 0]
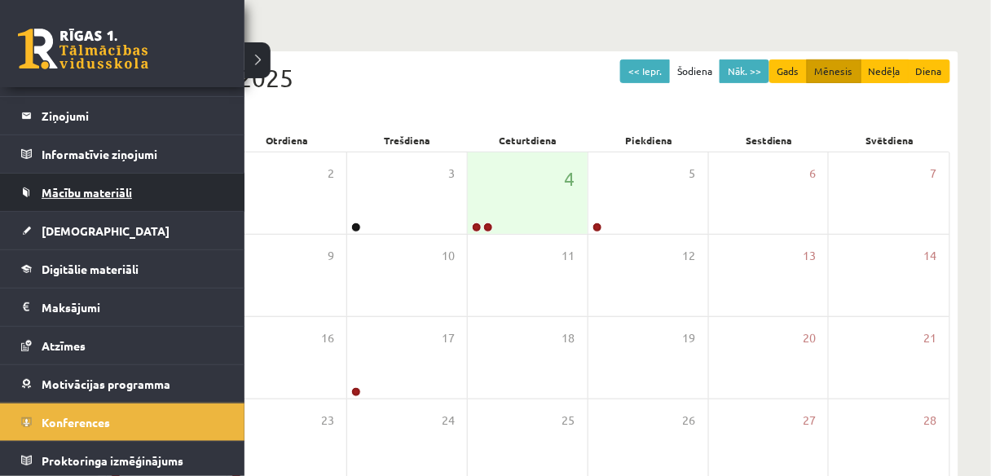
click at [111, 198] on link "Mācību materiāli" at bounding box center [122, 192] width 203 height 37
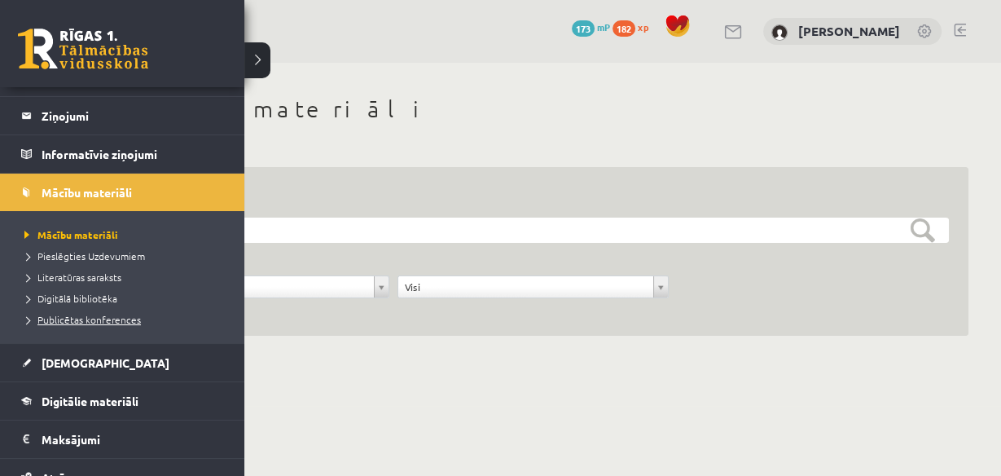
click at [90, 316] on span "Publicētas konferences" at bounding box center [80, 319] width 121 height 13
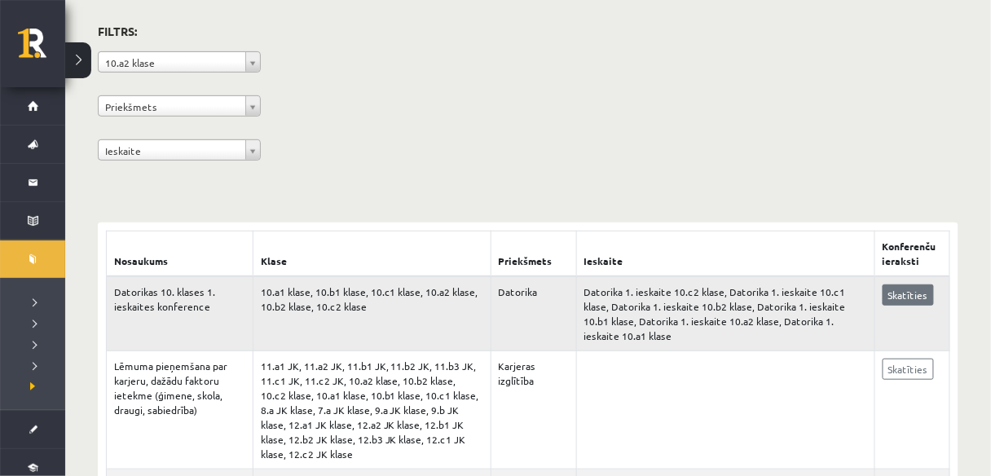
scroll to position [130, 0]
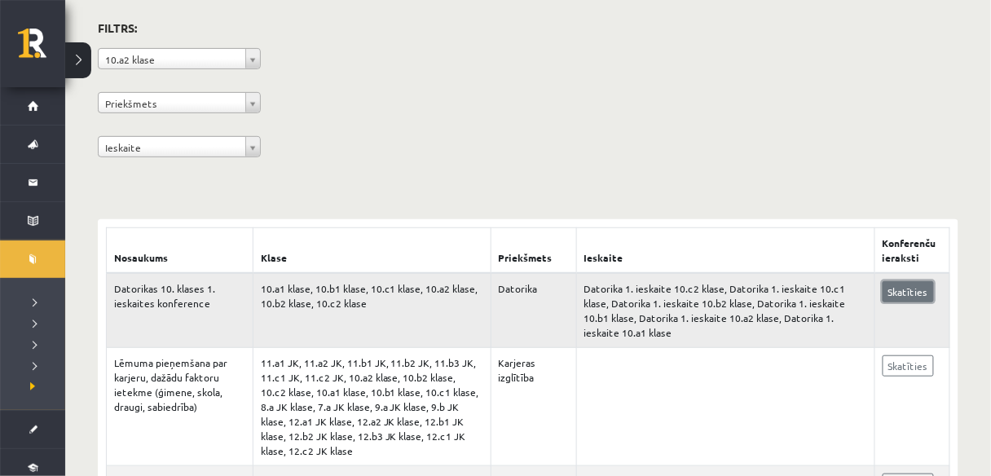
click at [891, 288] on link "Skatīties" at bounding box center [907, 291] width 51 height 21
click at [904, 281] on link "Skatīties" at bounding box center [907, 291] width 51 height 21
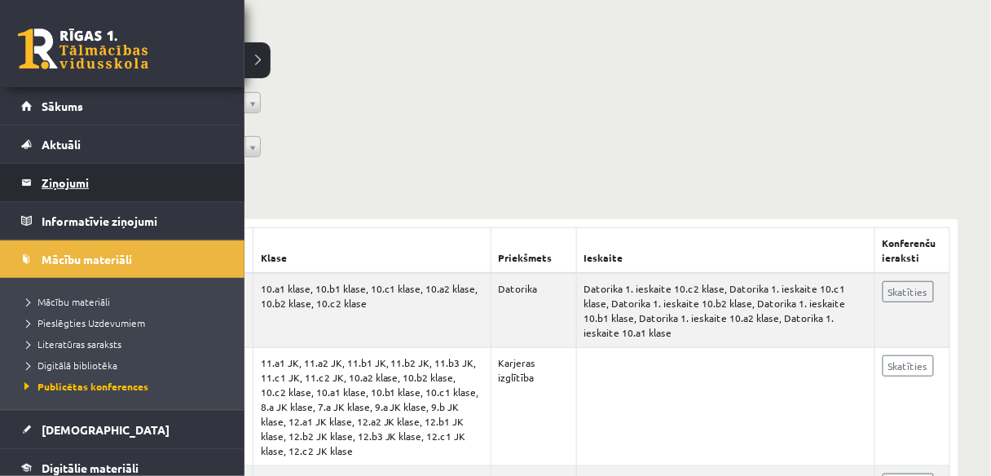
click at [64, 172] on legend "Ziņojumi 0" at bounding box center [133, 182] width 182 height 37
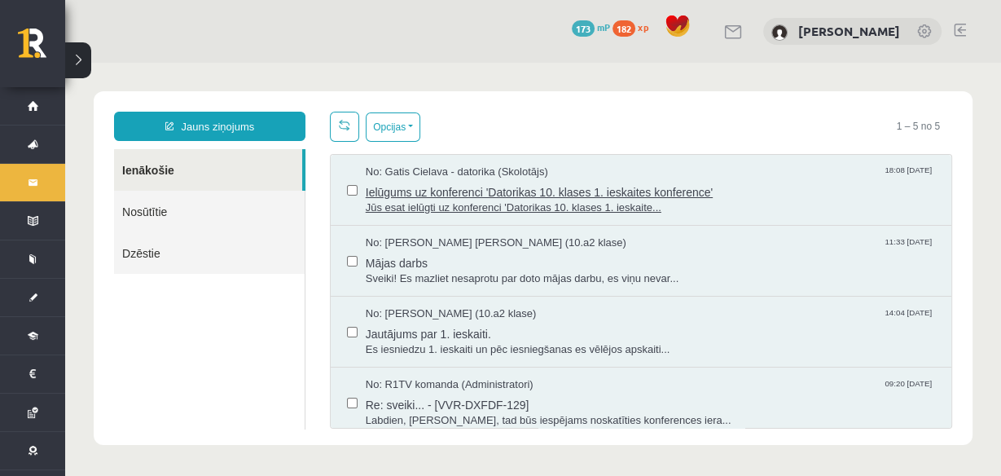
click at [428, 189] on span "Ielūgums uz konferenci 'Datorikas 10. klases 1. ieskaites konference'" at bounding box center [650, 190] width 569 height 20
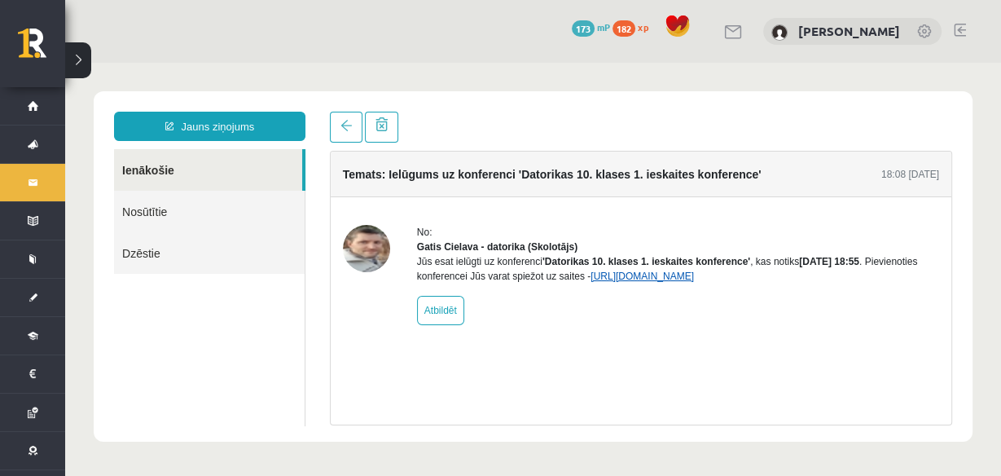
click at [610, 282] on link "[URL][DOMAIN_NAME]" at bounding box center [642, 275] width 103 height 11
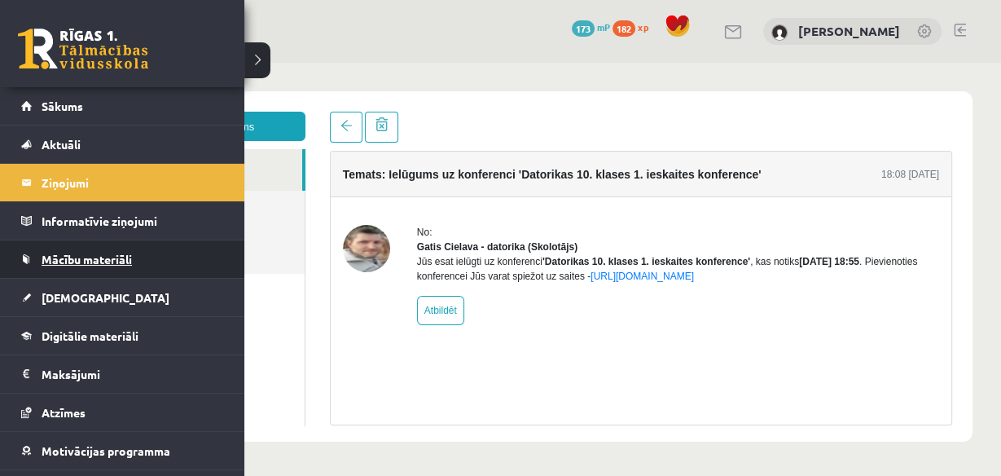
click at [77, 264] on link "Mācību materiāli" at bounding box center [122, 258] width 203 height 37
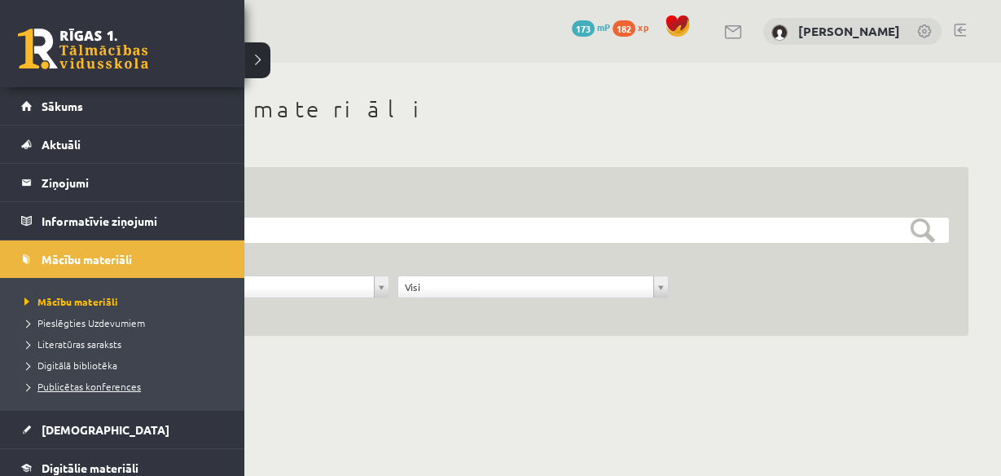
click at [82, 384] on span "Publicētas konferences" at bounding box center [80, 386] width 121 height 13
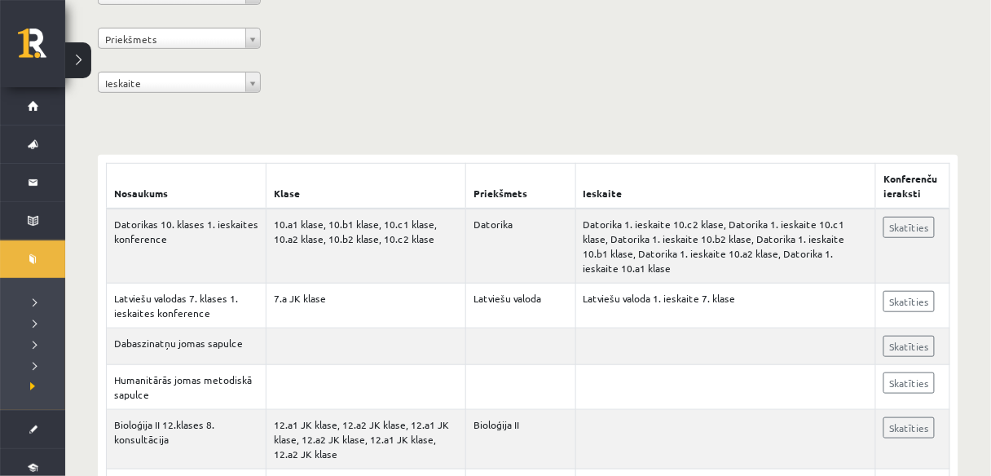
scroll to position [196, 0]
click at [890, 229] on link "Skatīties" at bounding box center [908, 226] width 51 height 21
